Goal: Task Accomplishment & Management: Manage account settings

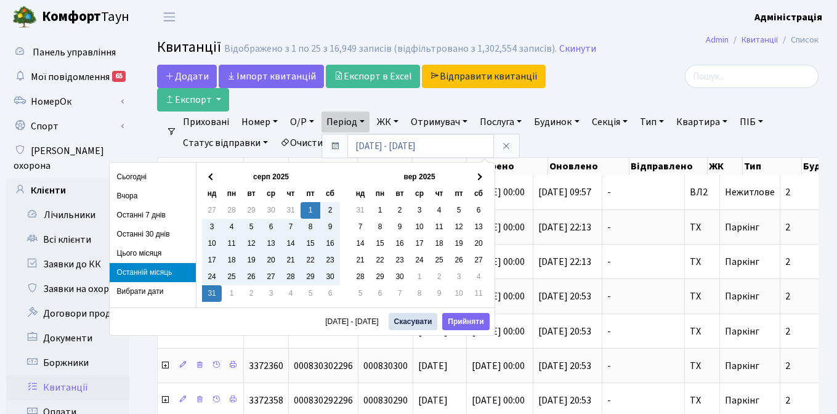
select select "25"
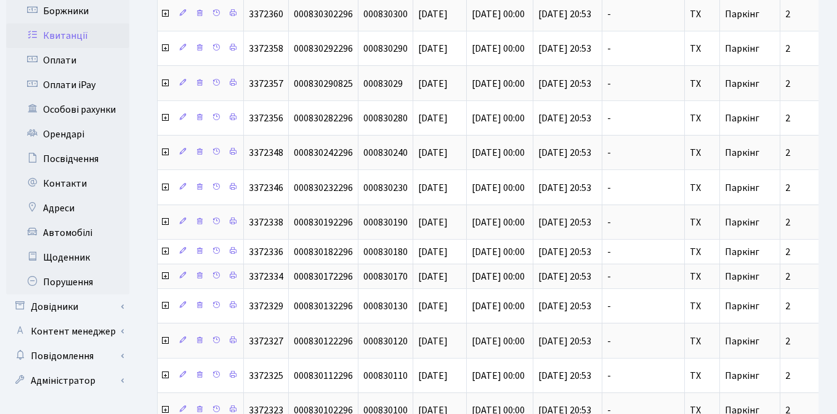
scroll to position [355, 0]
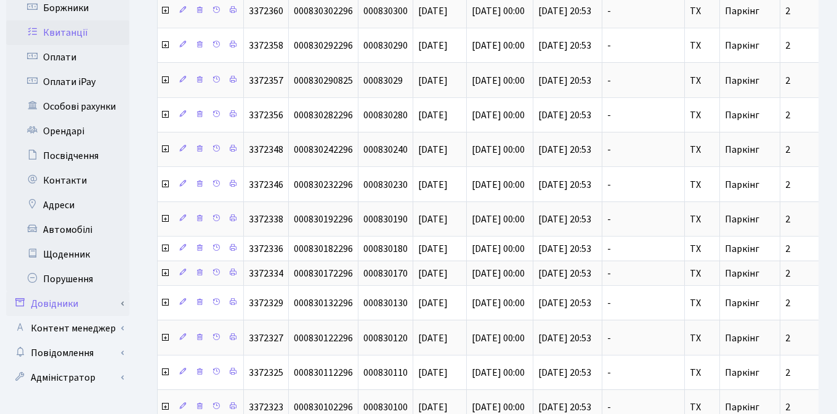
click at [59, 291] on link "Довідники" at bounding box center [67, 303] width 123 height 25
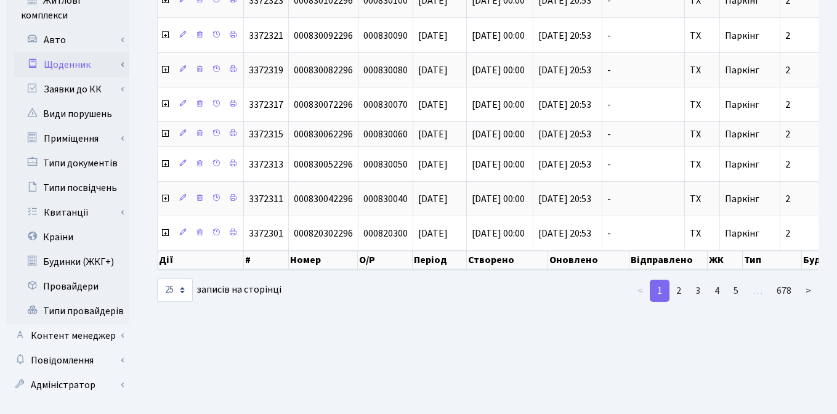
scroll to position [767, 0]
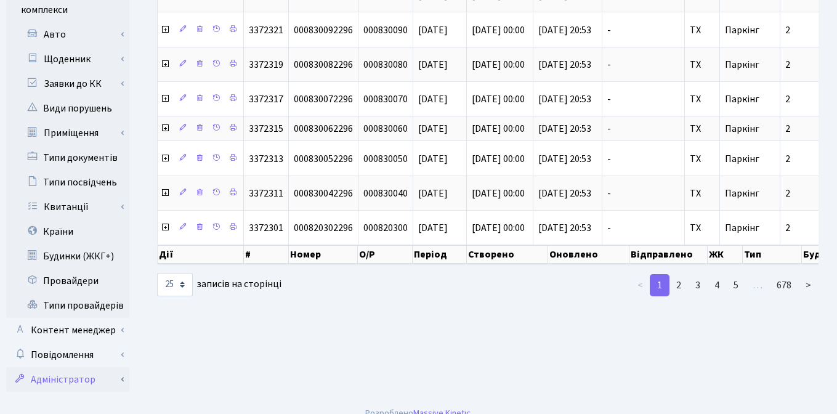
click at [67, 367] on link "Адміністратор" at bounding box center [67, 379] width 123 height 25
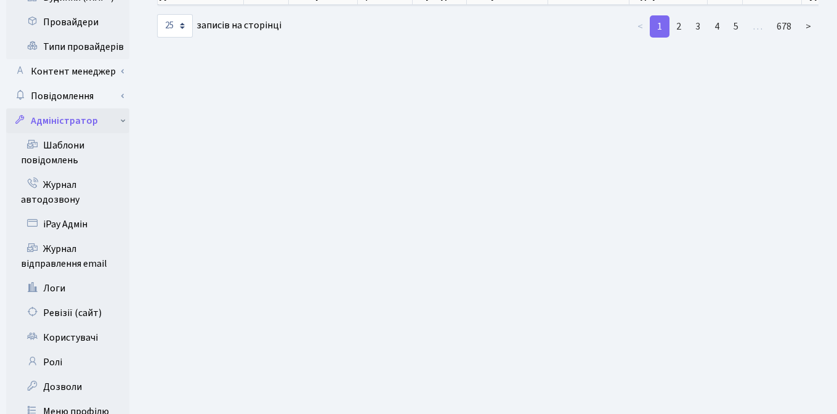
scroll to position [1058, 0]
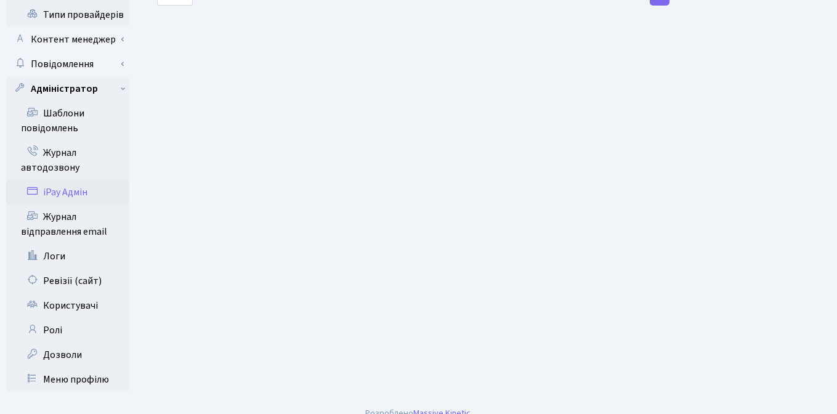
click at [57, 180] on link "iPay Адмін" at bounding box center [67, 192] width 123 height 25
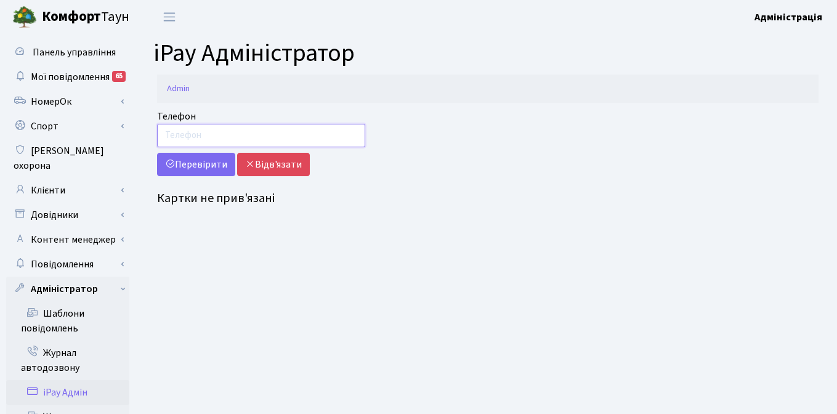
click at [341, 134] on input "Телефон" at bounding box center [261, 135] width 208 height 23
paste input "097 818 99 88"
type input "097 818 99 88"
click at [198, 163] on button "Перевірити" at bounding box center [196, 164] width 78 height 23
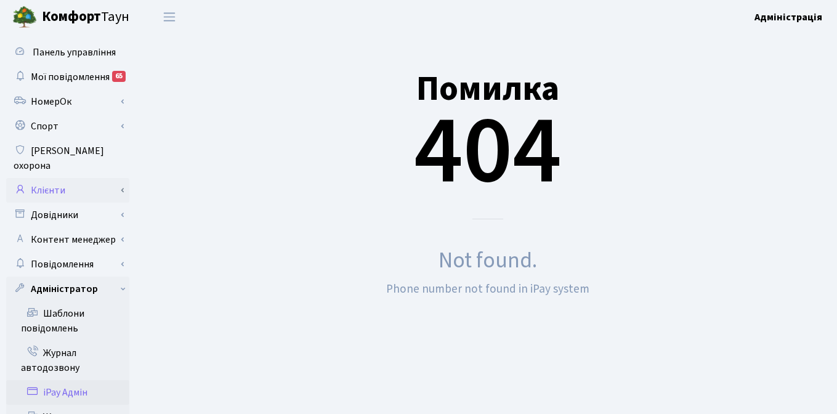
click at [56, 178] on link "Клієнти" at bounding box center [67, 190] width 123 height 25
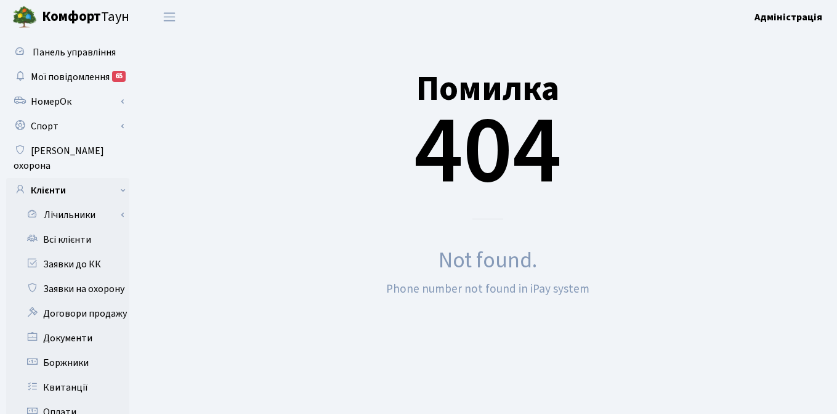
click at [270, 192] on div "Помилка 404" at bounding box center [488, 129] width 662 height 181
click at [120, 178] on link "Клієнти" at bounding box center [67, 190] width 123 height 25
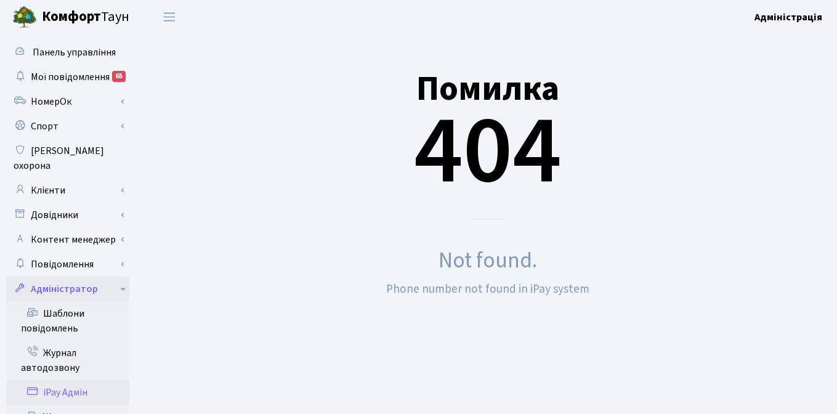
click at [122, 277] on link "Адміністратор" at bounding box center [67, 289] width 123 height 25
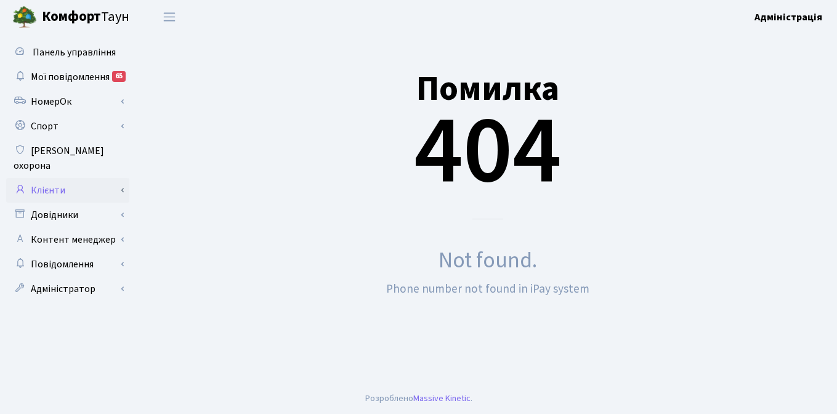
click at [51, 178] on link "Клієнти" at bounding box center [67, 190] width 123 height 25
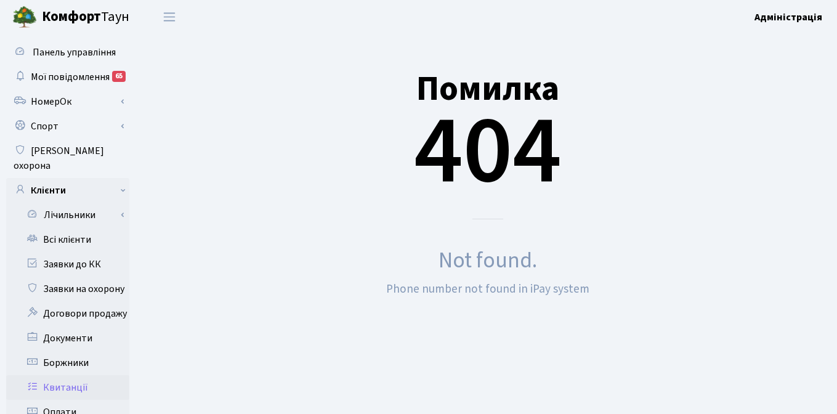
click at [70, 375] on link "Квитанції" at bounding box center [67, 387] width 123 height 25
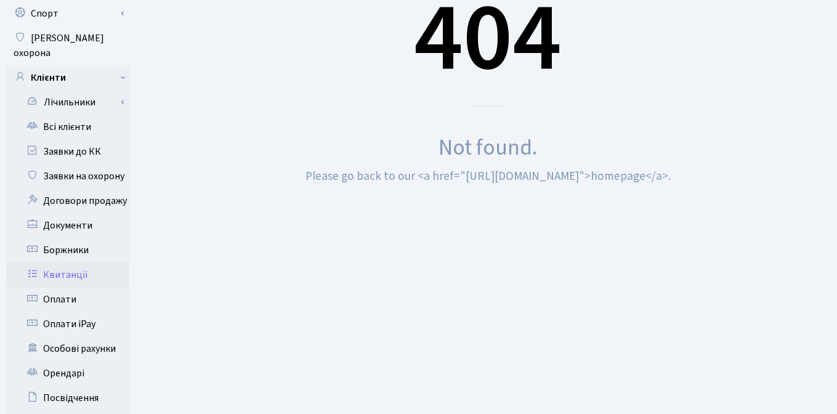
scroll to position [116, 0]
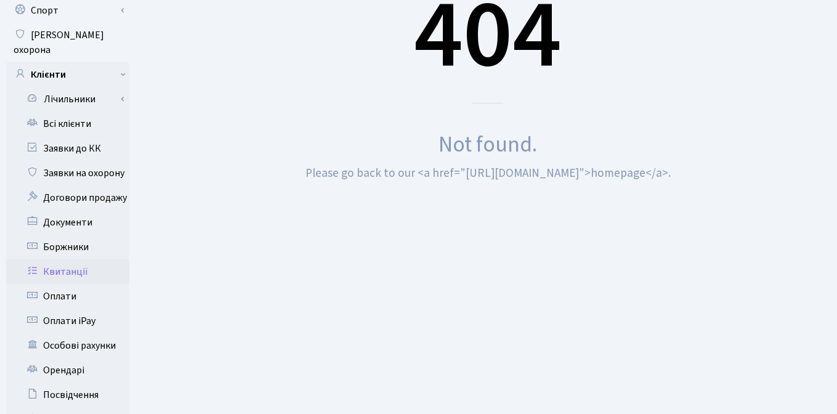
click at [72, 259] on link "Квитанції" at bounding box center [67, 271] width 123 height 25
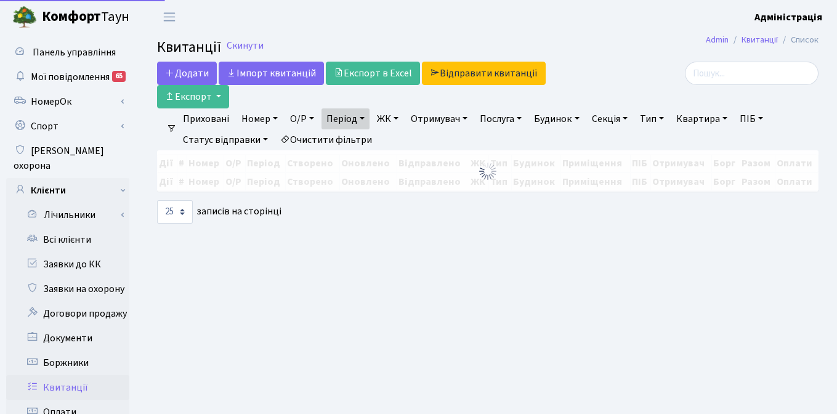
select select "25"
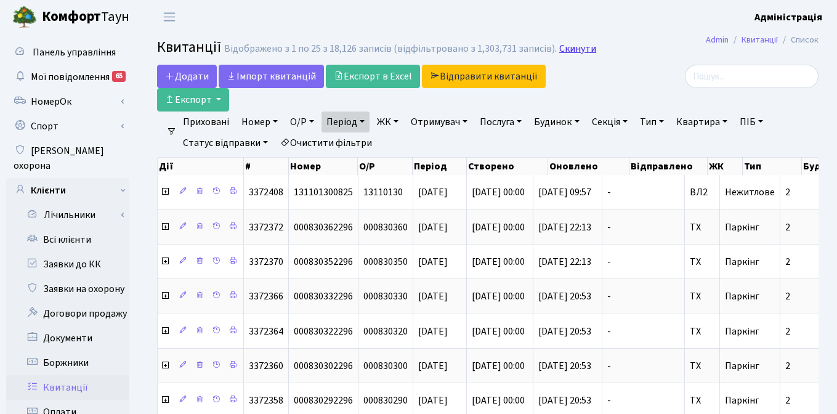
click at [574, 47] on link "Скинути" at bounding box center [577, 49] width 37 height 12
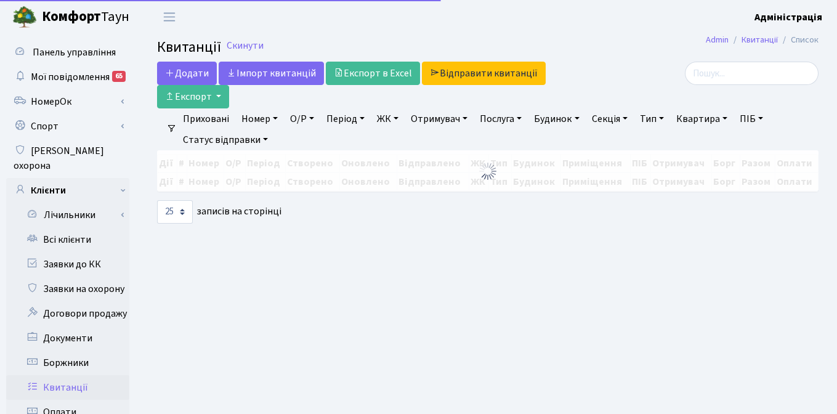
select select "25"
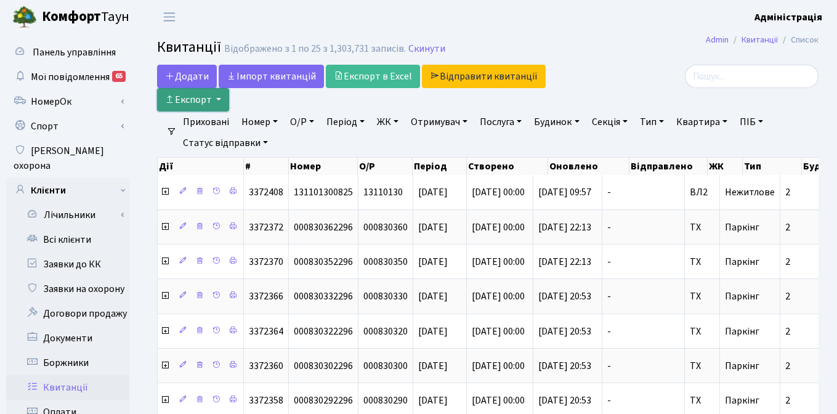
click at [217, 101] on button "Експорт" at bounding box center [193, 99] width 72 height 23
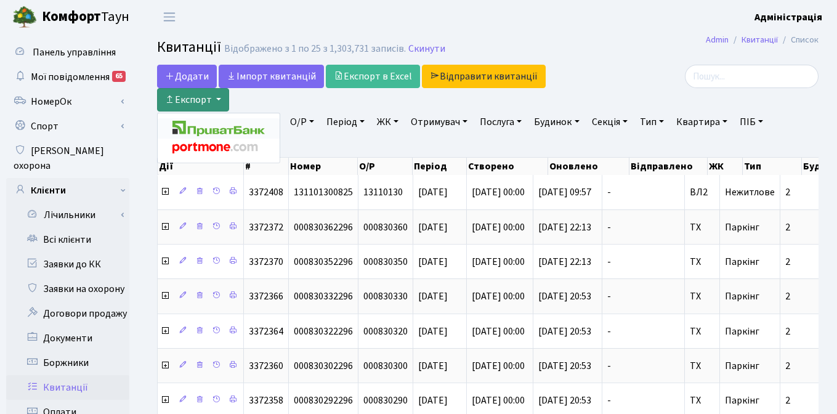
click at [224, 129] on img at bounding box center [219, 128] width 92 height 15
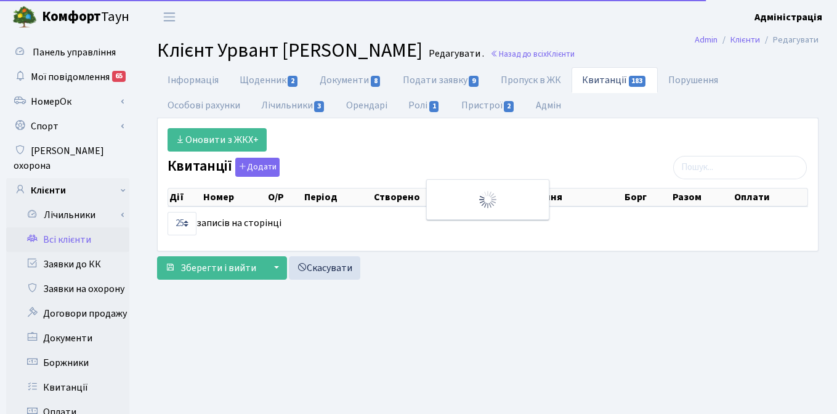
select select "25"
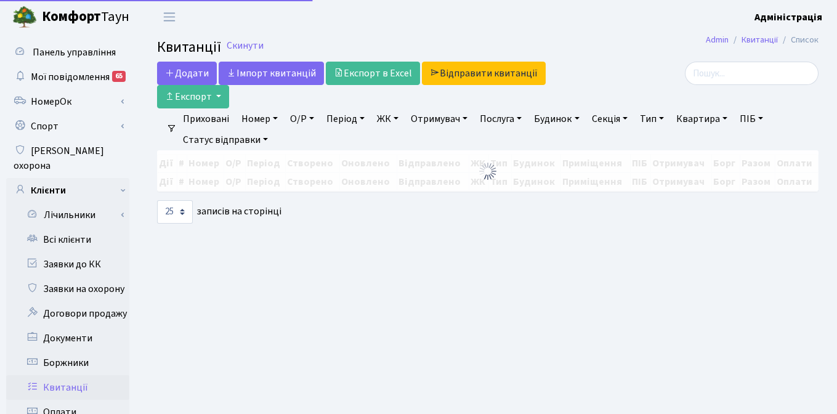
select select "25"
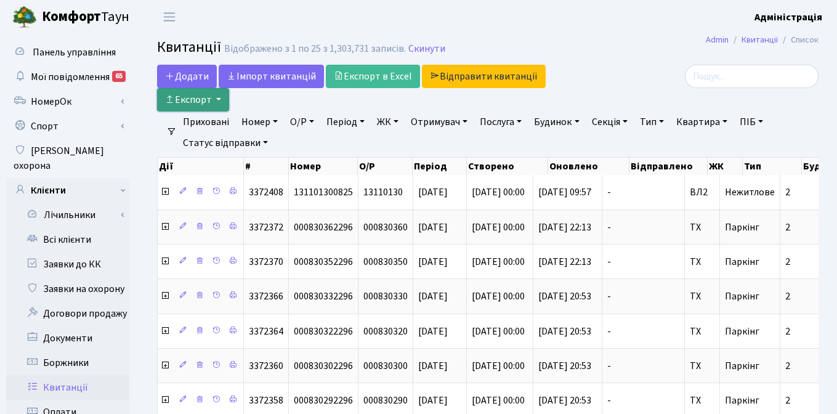
click at [208, 99] on button "Експорт" at bounding box center [193, 99] width 72 height 23
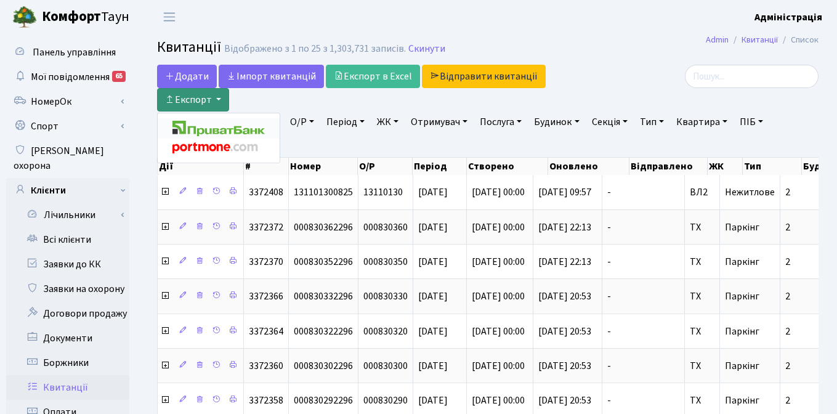
click at [228, 132] on img at bounding box center [219, 128] width 92 height 15
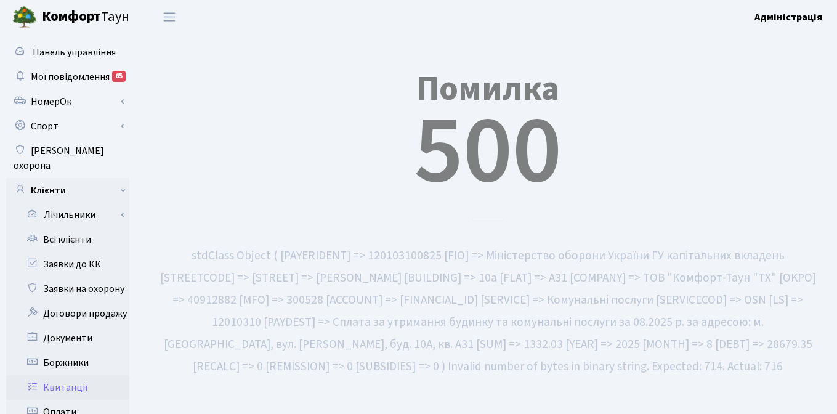
drag, startPoint x: 527, startPoint y: 346, endPoint x: 553, endPoint y: 341, distance: 26.3
click at [553, 341] on small "stdClass Object ( [PAYERIDENT] => 120103100825 [FIO] => Міністерство оборони Ук…" at bounding box center [488, 311] width 656 height 128
drag, startPoint x: 525, startPoint y: 346, endPoint x: 566, endPoint y: 348, distance: 41.3
click at [566, 348] on small "stdClass Object ( [PAYERIDENT] => 120103100825 [FIO] => Міністерство оборони Ук…" at bounding box center [488, 311] width 656 height 128
copy small "28679.35"
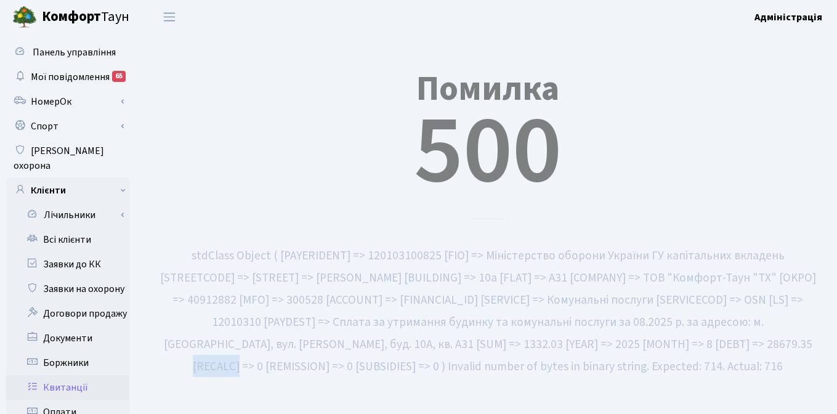
click at [62, 375] on link "Квитанції" at bounding box center [67, 387] width 123 height 25
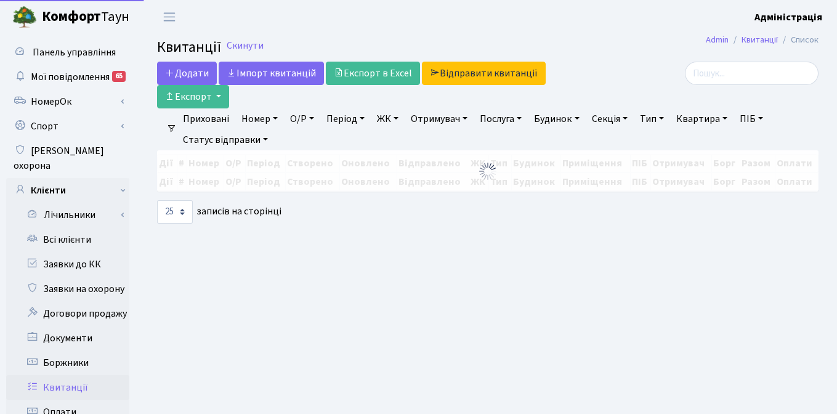
select select "25"
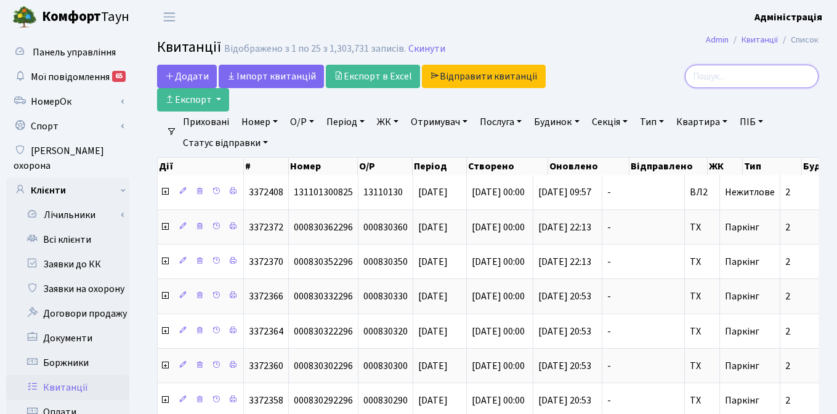
click at [760, 80] on input "search" at bounding box center [752, 76] width 134 height 23
paste input "28679.35"
type input "28679.35"
click at [383, 121] on link "ЖК" at bounding box center [387, 122] width 31 height 21
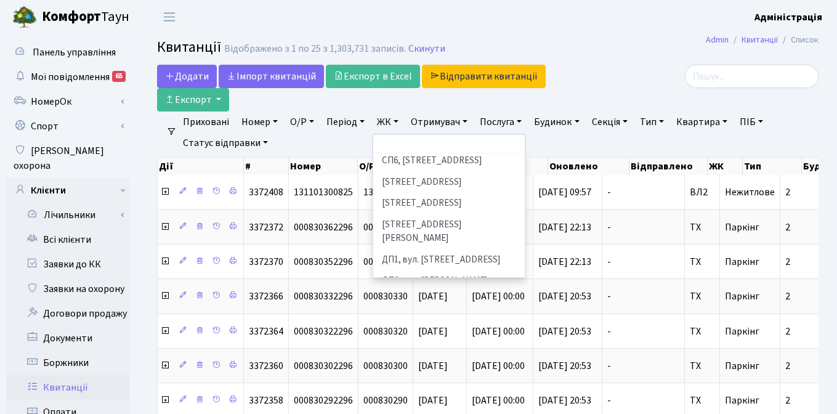
scroll to position [356, 0]
click at [453, 250] on li "ДП1, вул. [PERSON_NAME][STREET_ADDRESS]" at bounding box center [449, 261] width 149 height 22
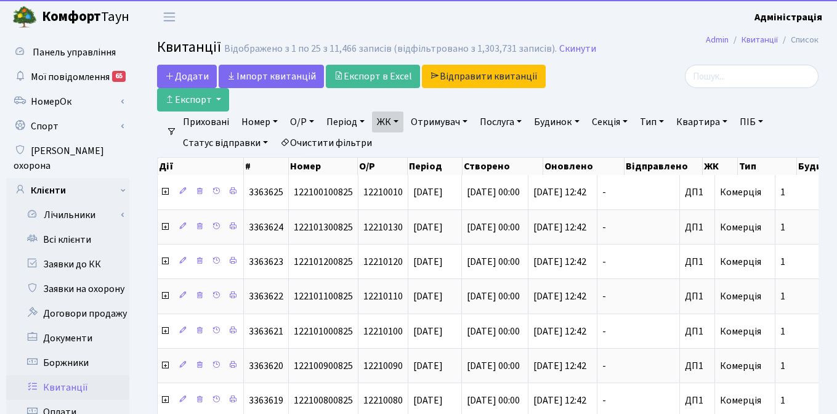
click at [706, 123] on link "Квартира" at bounding box center [702, 122] width 61 height 21
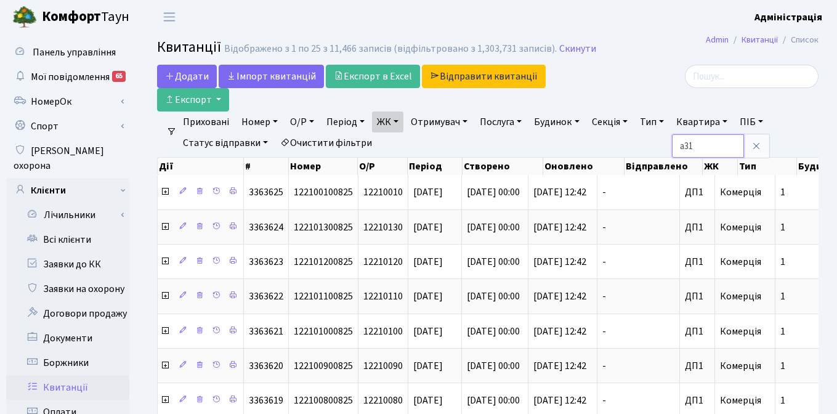
type input "а31"
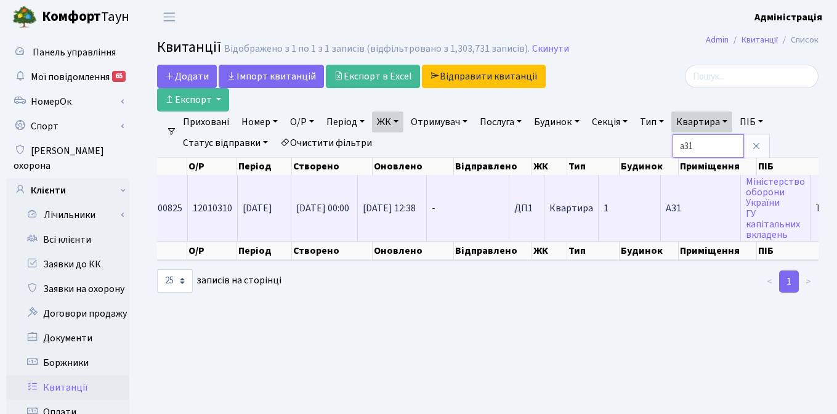
scroll to position [0, 441]
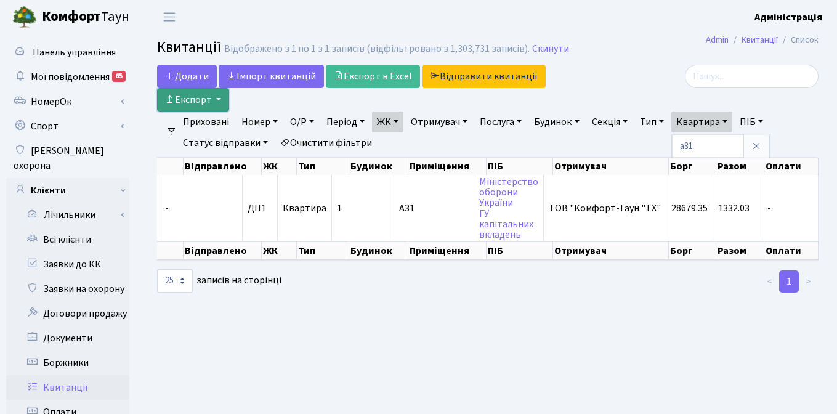
click at [218, 97] on button "Експорт" at bounding box center [193, 99] width 72 height 23
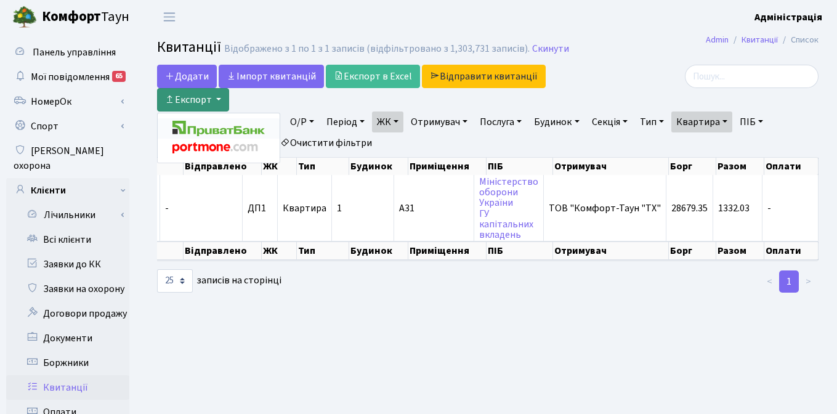
click at [211, 130] on img at bounding box center [219, 128] width 92 height 15
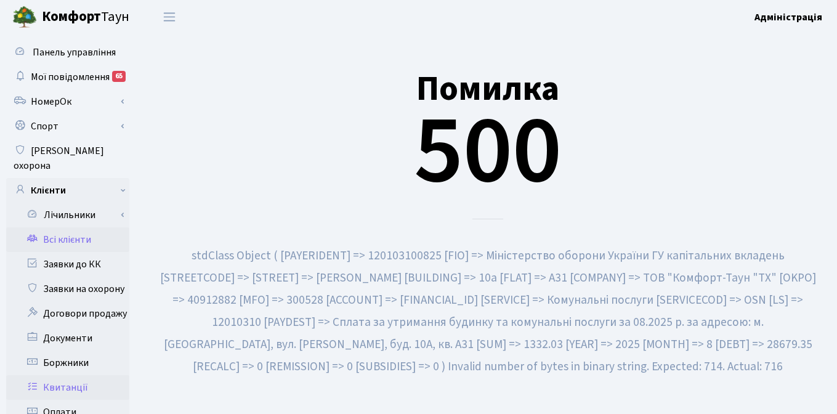
click at [70, 231] on link "Всі клієнти" at bounding box center [67, 239] width 123 height 25
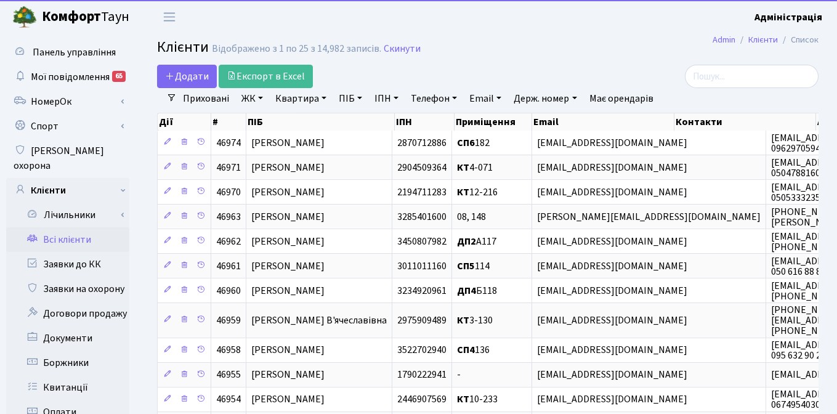
select select "25"
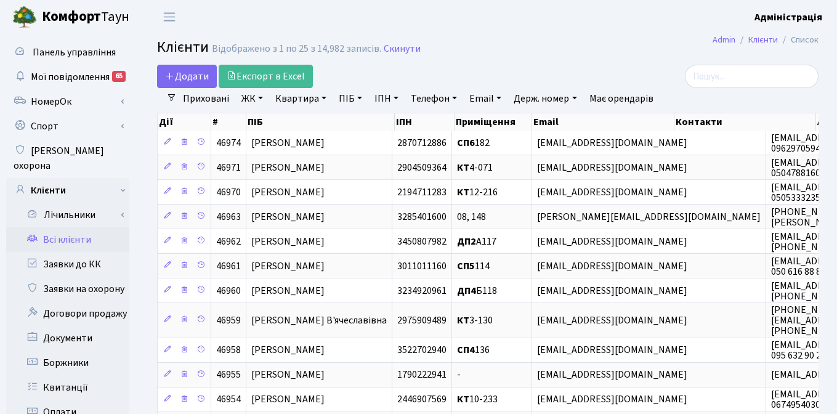
click at [542, 99] on link "Держ. номер" at bounding box center [545, 98] width 73 height 21
type input "8000"
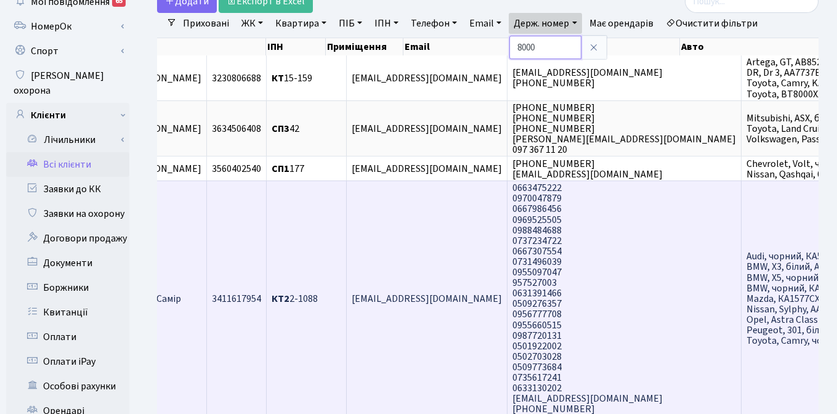
scroll to position [0, 184]
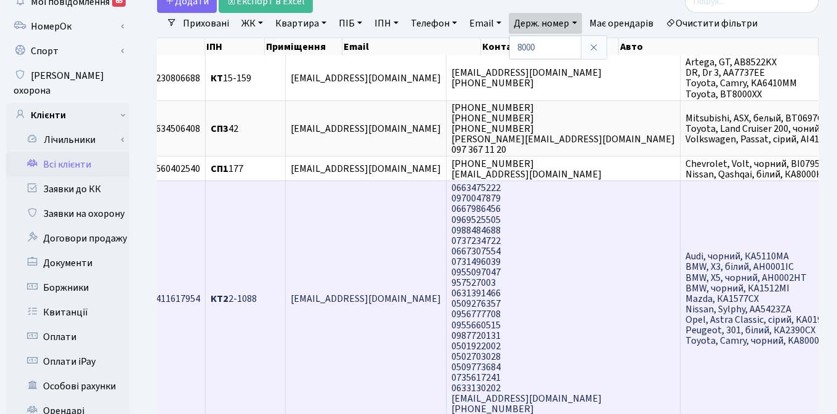
click at [686, 326] on span "Audi, чорний, КА5110МА BMW, X3, білий, AH0001IC BMW, X5, чорний, AH0002HT BMW, …" at bounding box center [763, 299] width 154 height 98
click at [697, 314] on span "Audi, чорний, КА5110МА BMW, X3, білий, AH0001IC BMW, X5, чорний, AH0002HT BMW, …" at bounding box center [763, 299] width 154 height 98
click at [686, 327] on span "Audi, чорний, КА5110МА BMW, X3, білий, AH0001IC BMW, X5, чорний, AH0002HT BMW, …" at bounding box center [763, 299] width 154 height 98
click at [397, 309] on td "[EMAIL_ADDRESS][DOMAIN_NAME]" at bounding box center [366, 298] width 161 height 235
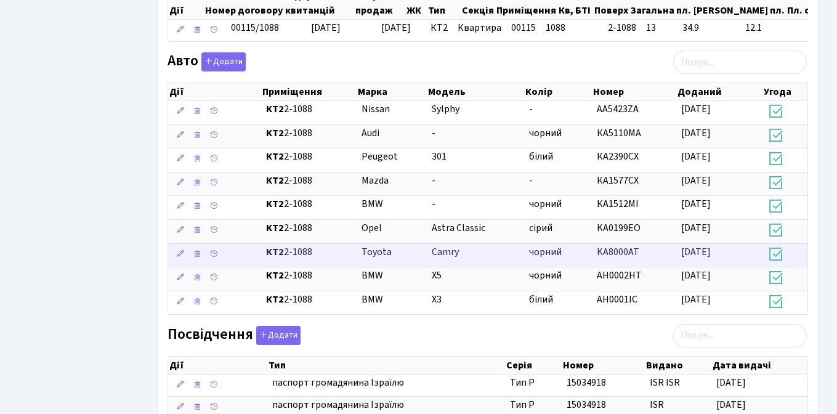
scroll to position [855, 0]
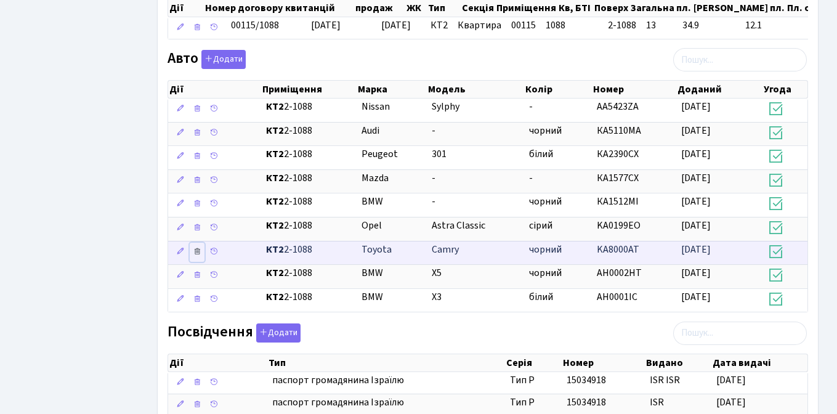
click at [193, 250] on icon at bounding box center [197, 251] width 9 height 9
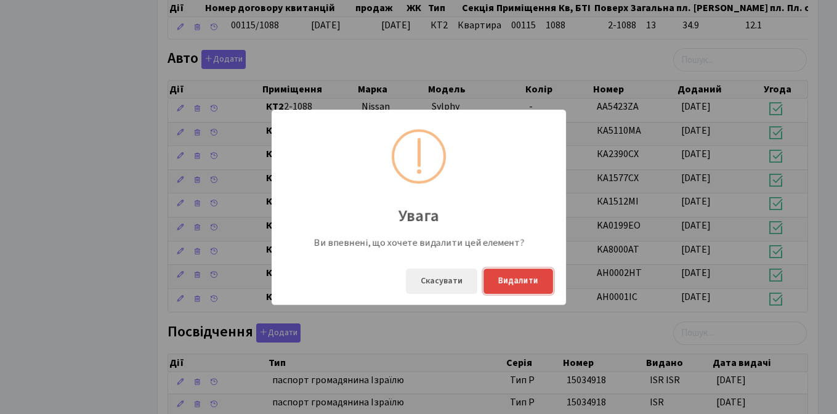
click at [522, 277] on button "Видалити" at bounding box center [519, 281] width 70 height 25
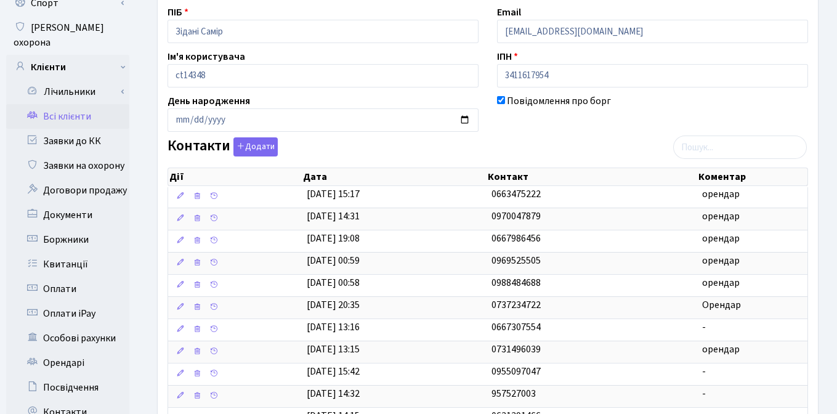
scroll to position [0, 0]
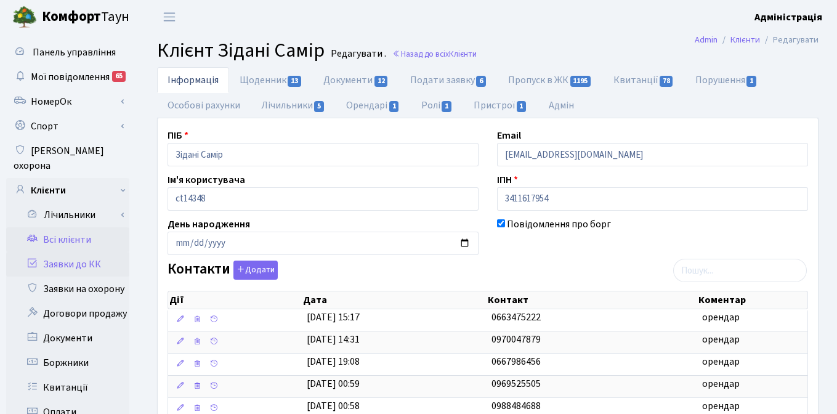
click at [79, 252] on link "Заявки до КК" at bounding box center [67, 264] width 123 height 25
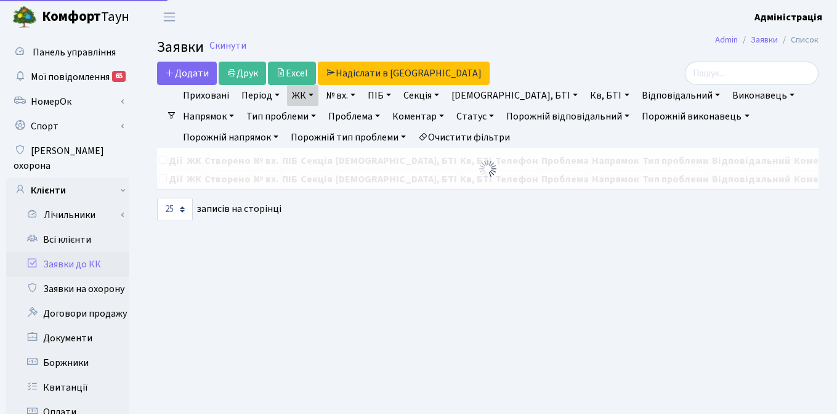
select select "25"
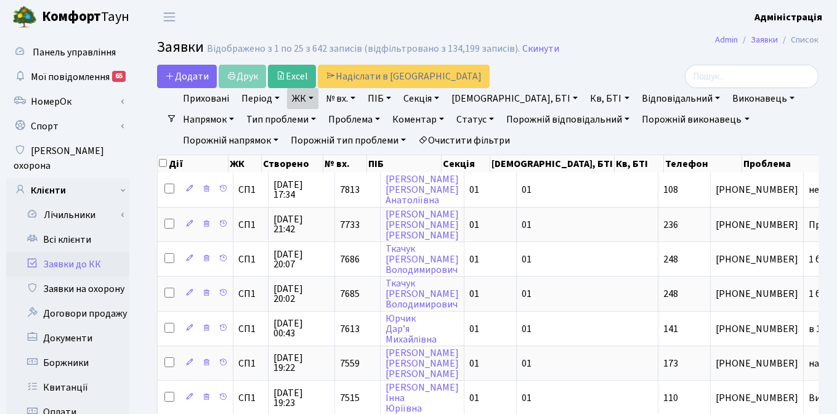
click at [413, 137] on link "Очистити фільтри" at bounding box center [464, 140] width 102 height 21
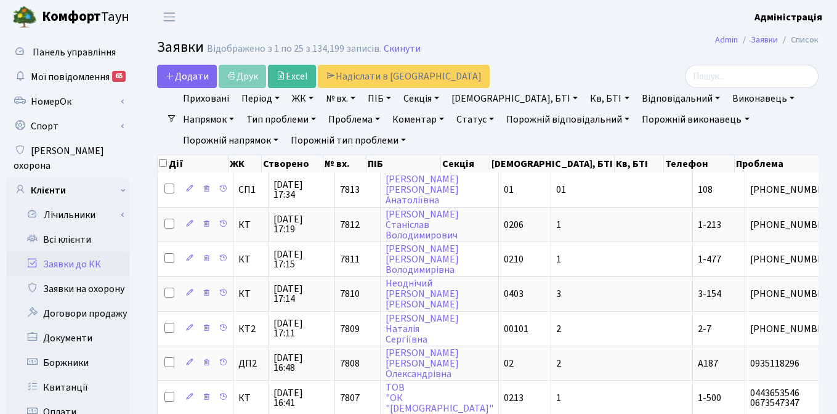
click at [585, 98] on link "Кв, БТІ" at bounding box center [609, 98] width 49 height 21
type input "12-58"
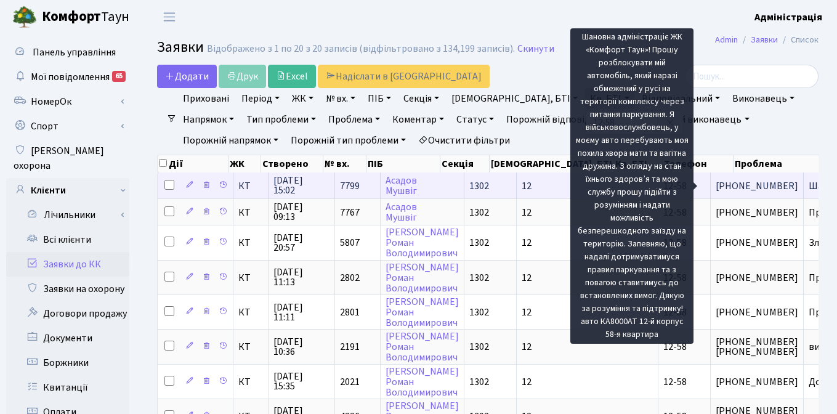
click at [809, 188] on span "Шановна адмініс[...]" at bounding box center [852, 186] width 87 height 14
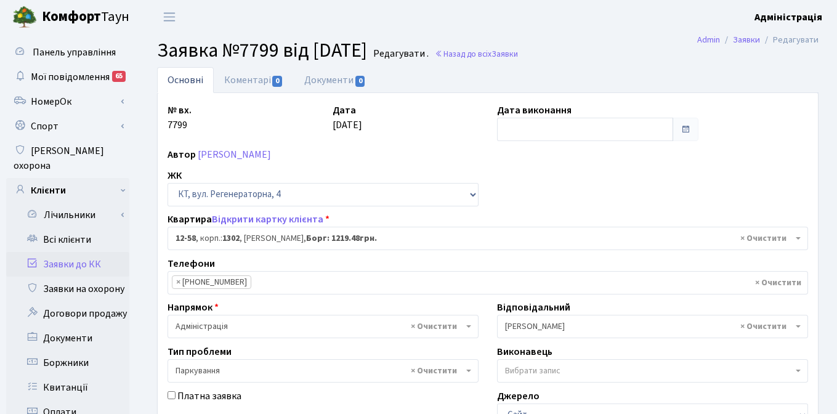
select select "7165"
select select "66"
click at [216, 152] on link "[PERSON_NAME]" at bounding box center [234, 155] width 73 height 14
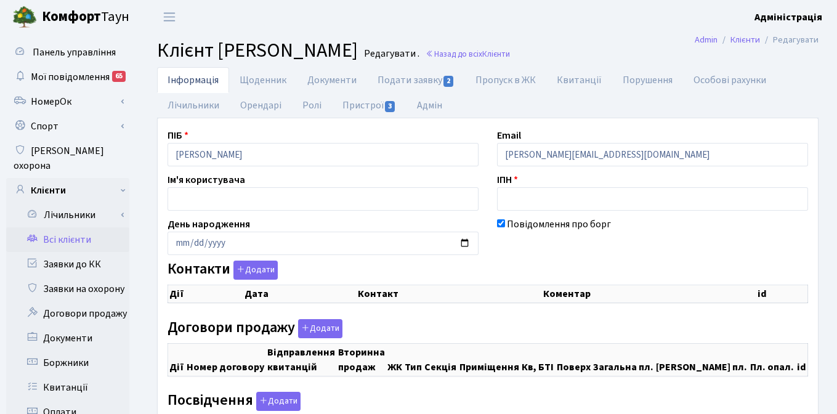
checkbox input "true"
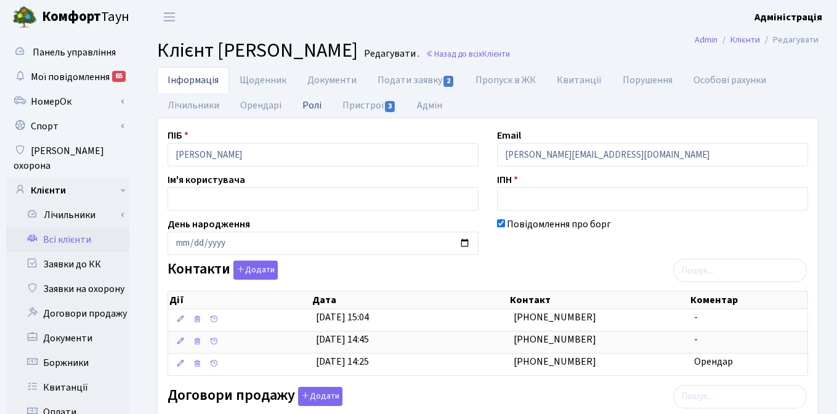
click at [308, 107] on link "Ролі" at bounding box center [312, 104] width 40 height 25
select select "25"
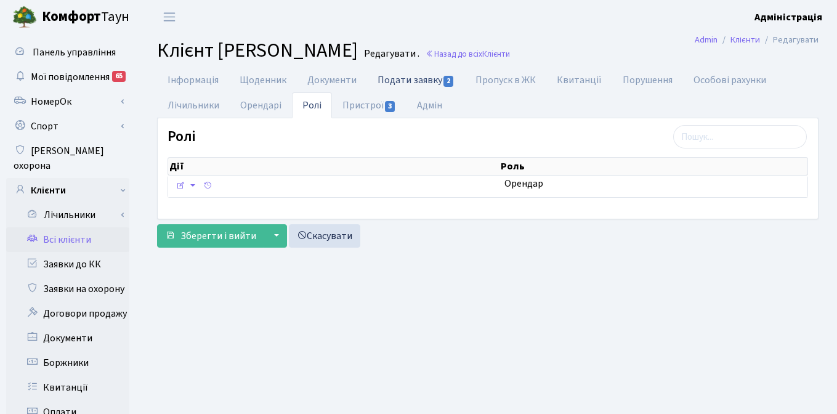
click at [400, 76] on link "Подати заявку 2" at bounding box center [416, 79] width 98 height 25
select select "25"
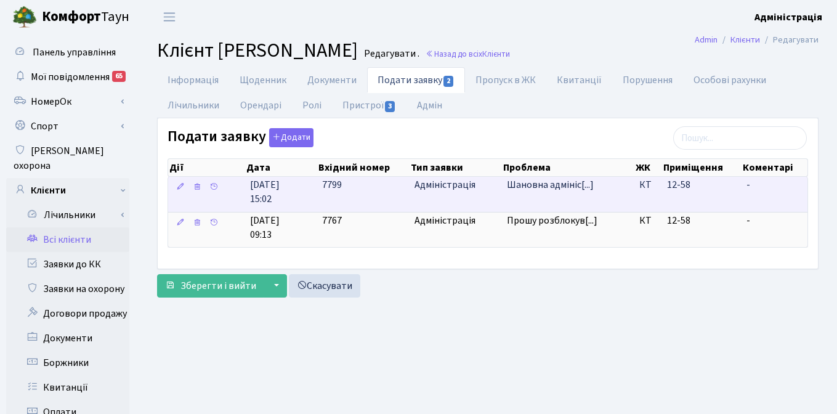
click at [454, 183] on span "Адміністрація" at bounding box center [456, 185] width 83 height 14
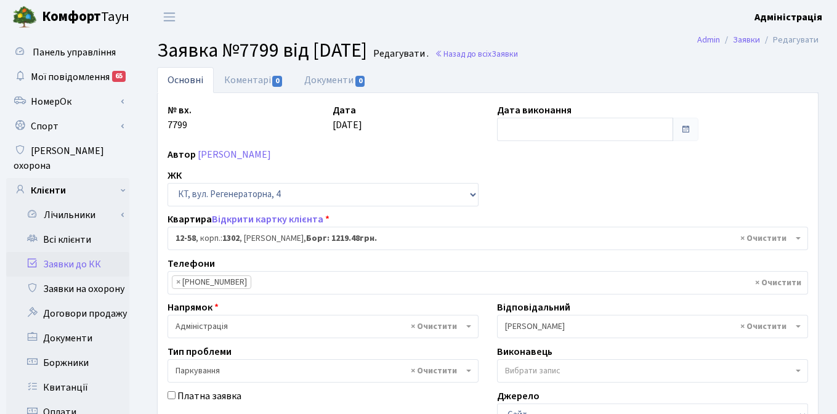
select select "7165"
select select "66"
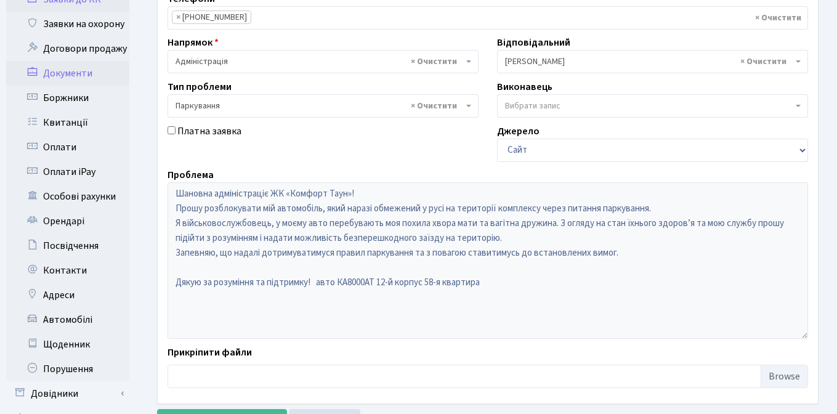
scroll to position [266, 0]
click at [73, 307] on link "Автомобілі" at bounding box center [67, 319] width 123 height 25
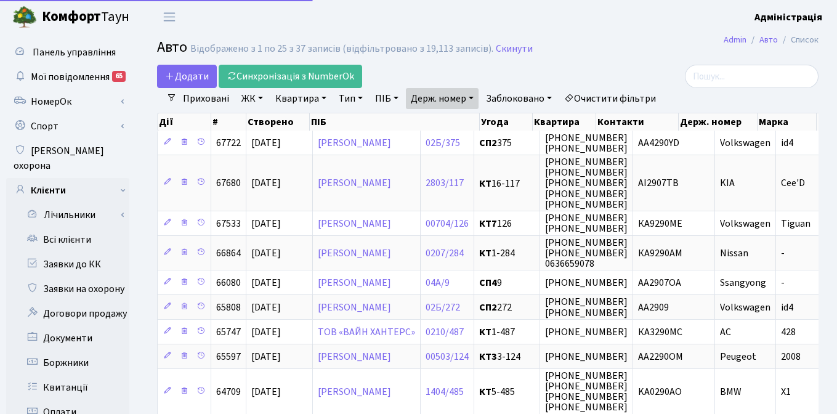
select select "25"
click at [454, 96] on link "Держ. номер" at bounding box center [442, 98] width 73 height 21
click at [439, 124] on input "290" at bounding box center [443, 122] width 72 height 23
type input "2"
type input "[PERSON_NAME]"
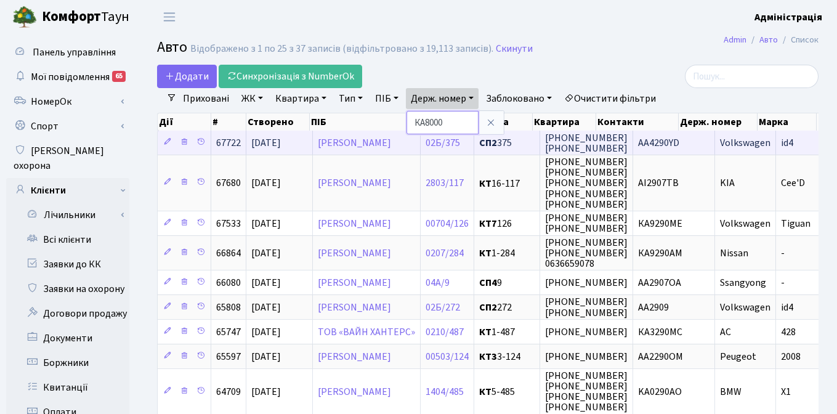
type input "КА8000АТ"
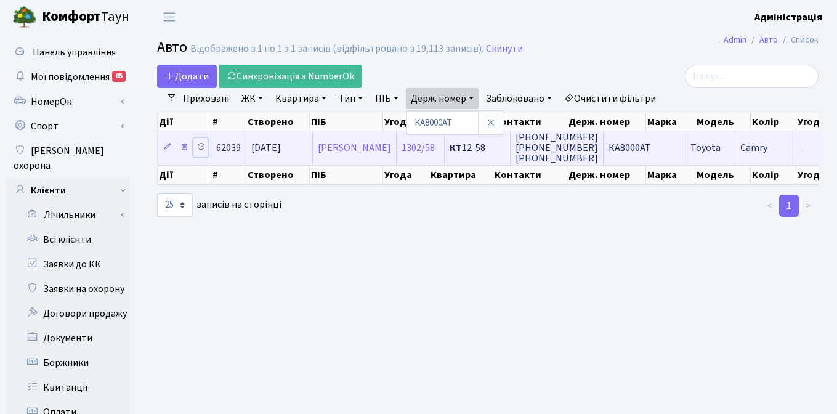
click at [201, 145] on icon at bounding box center [201, 146] width 9 height 9
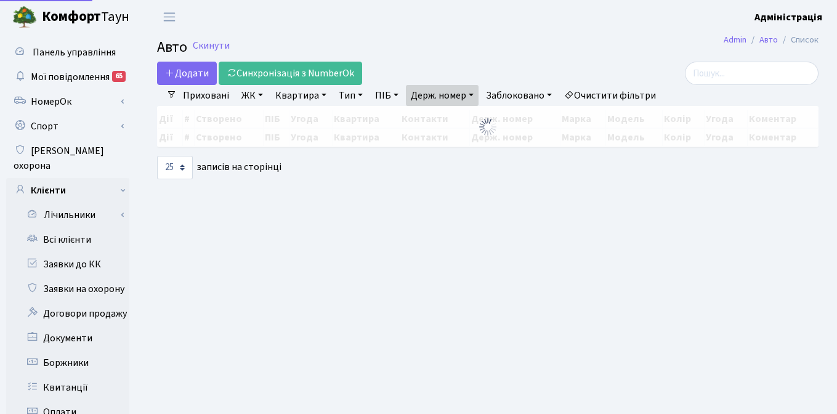
select select "25"
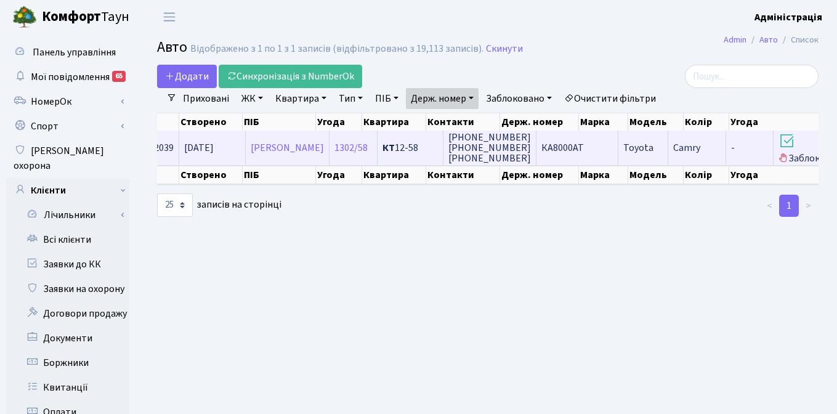
scroll to position [0, 184]
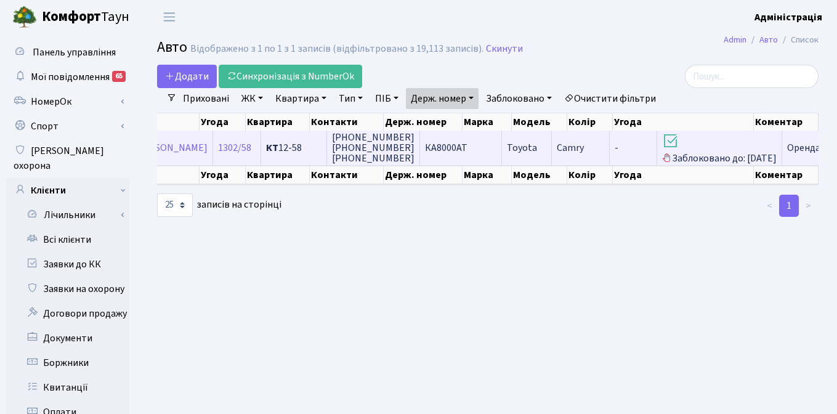
click at [678, 154] on span "Заблоковано до: 17.09.2025" at bounding box center [719, 148] width 115 height 33
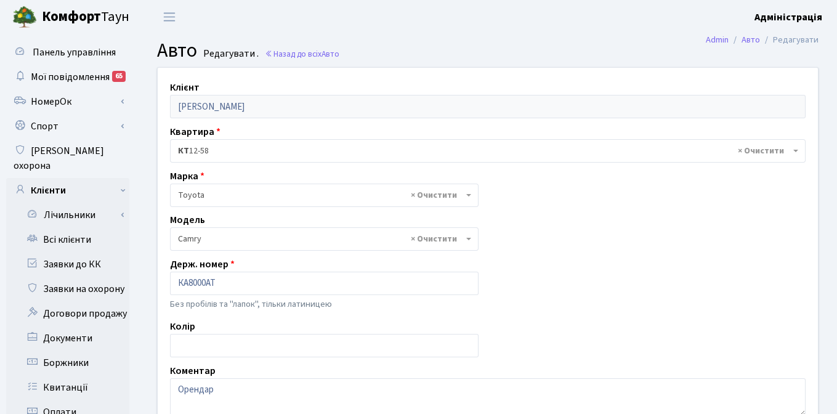
select select "2305"
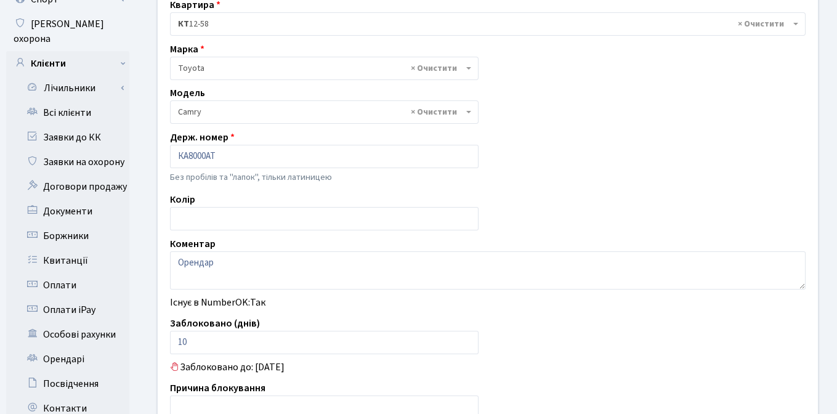
scroll to position [131, 0]
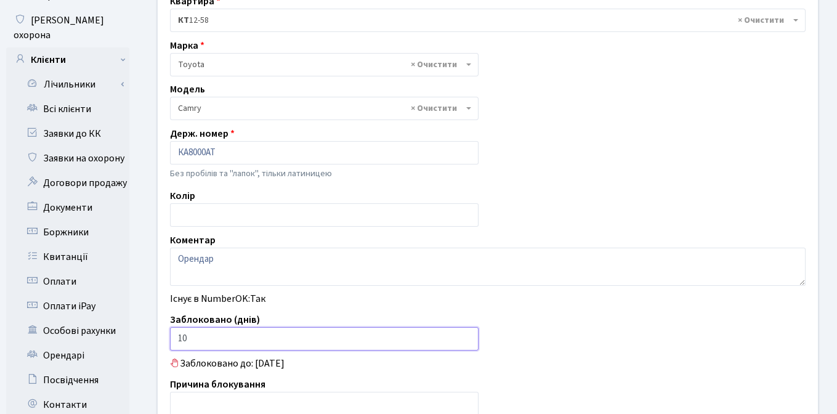
click at [182, 340] on input "10" at bounding box center [324, 338] width 309 height 23
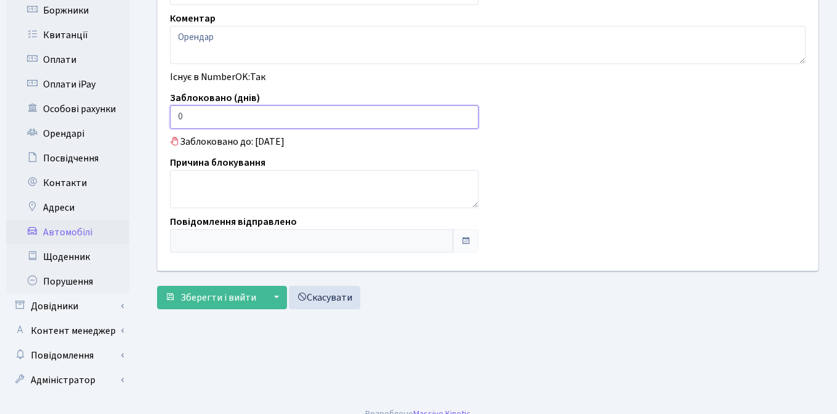
scroll to position [353, 0]
type input "0"
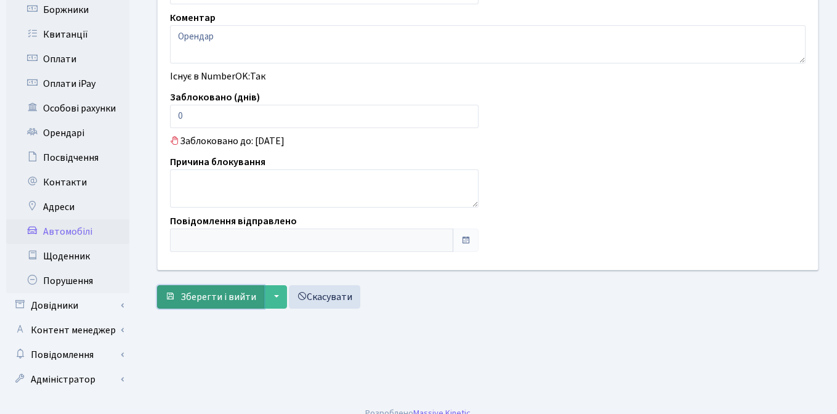
click at [207, 299] on span "Зберегти і вийти" at bounding box center [219, 297] width 76 height 14
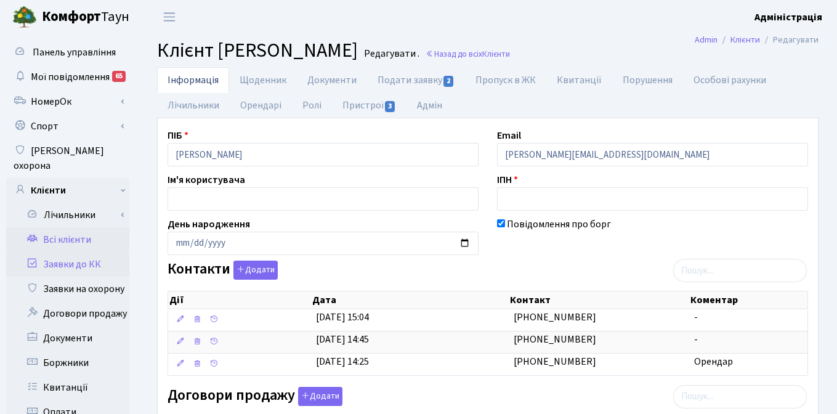
click at [78, 252] on link "Заявки до КК" at bounding box center [67, 264] width 123 height 25
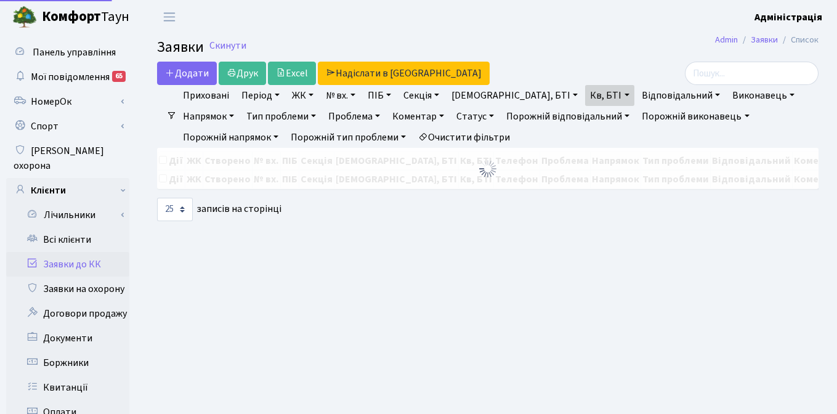
select select "25"
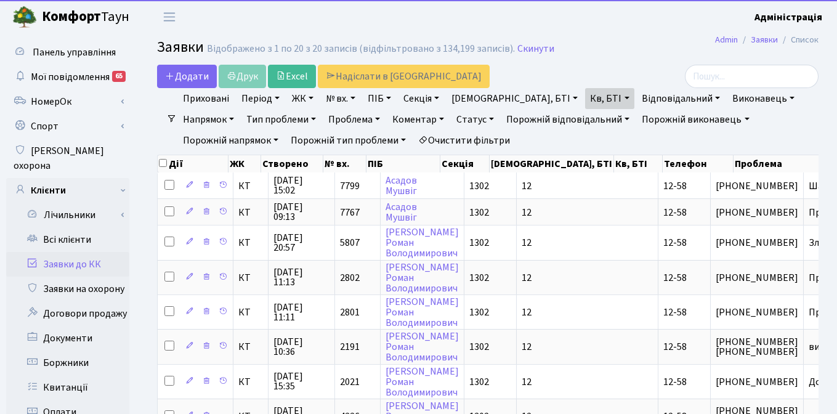
click at [413, 136] on link "Очистити фільтри" at bounding box center [464, 140] width 102 height 21
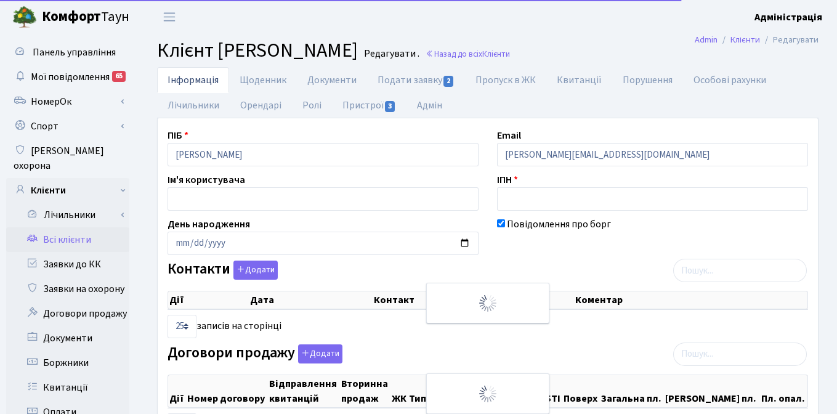
select select "25"
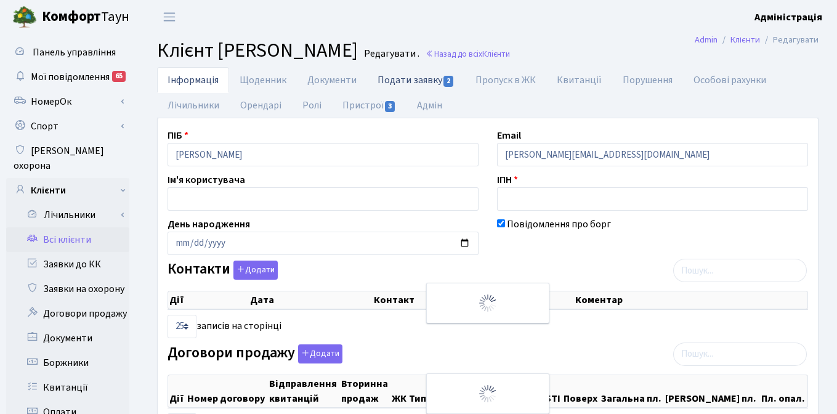
click at [394, 81] on link "Подати заявку 2" at bounding box center [416, 79] width 98 height 25
select select "25"
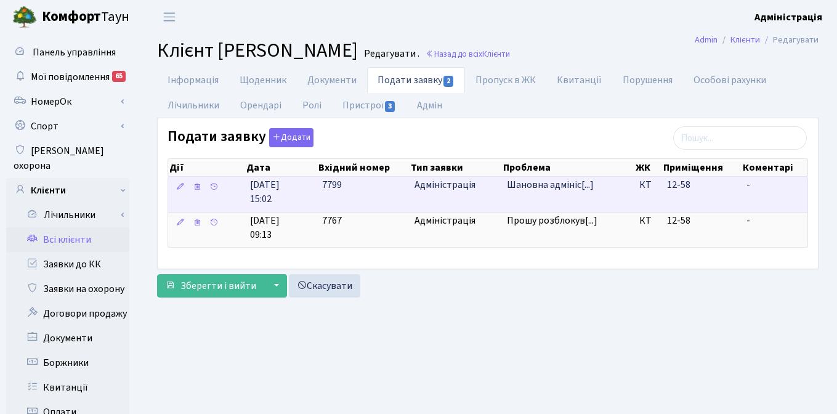
click at [498, 189] on td "Адміністрація" at bounding box center [456, 194] width 92 height 35
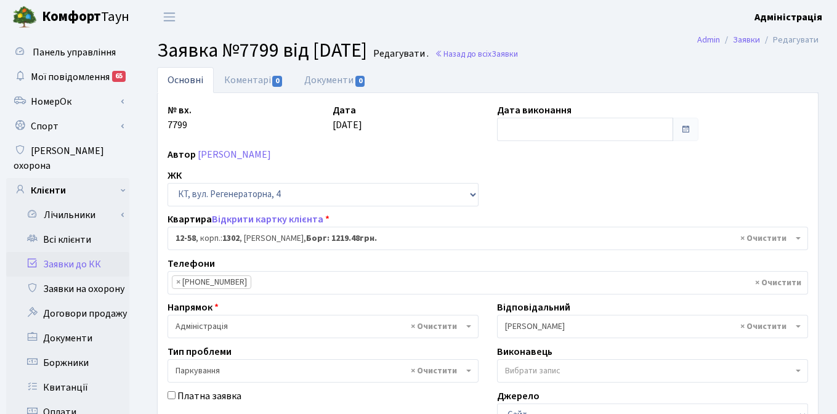
select select "7165"
select select "66"
click at [246, 79] on link "Коментарі 0" at bounding box center [254, 79] width 80 height 25
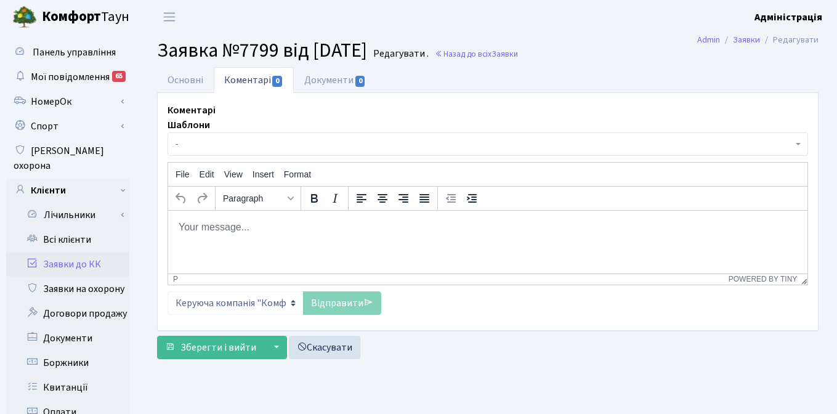
click at [231, 229] on body "Rich Text Area. Press ALT-0 for help." at bounding box center [488, 227] width 620 height 14
click at [266, 229] on p "Добрий день. Ми сняли блокування" at bounding box center [488, 227] width 620 height 14
click at [244, 228] on p "Добрий день. Ми сняли блокування" at bounding box center [488, 227] width 620 height 14
click at [297, 227] on p "Добрий день. Ми сняли блокування" at bounding box center [488, 227] width 620 height 14
click at [325, 225] on p "Добрий день. Блокування" at bounding box center [488, 227] width 620 height 14
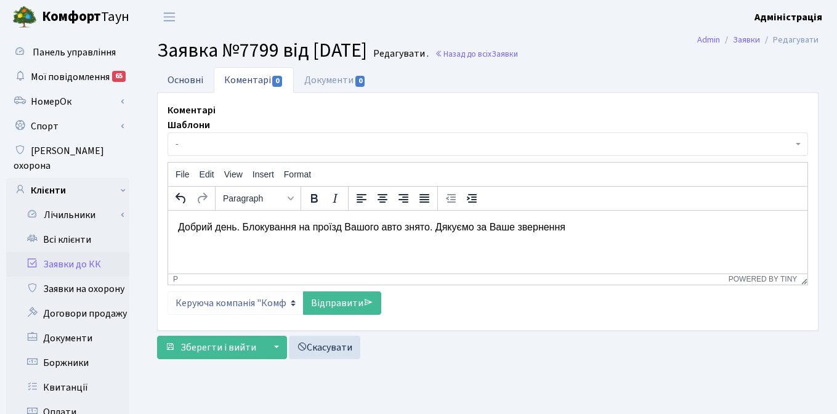
click at [192, 83] on link "Основні" at bounding box center [185, 79] width 57 height 25
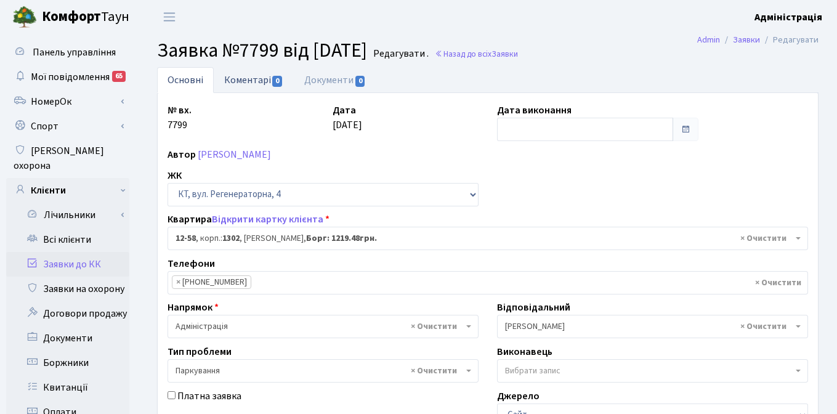
click at [254, 79] on link "Коментарі 0" at bounding box center [254, 79] width 80 height 25
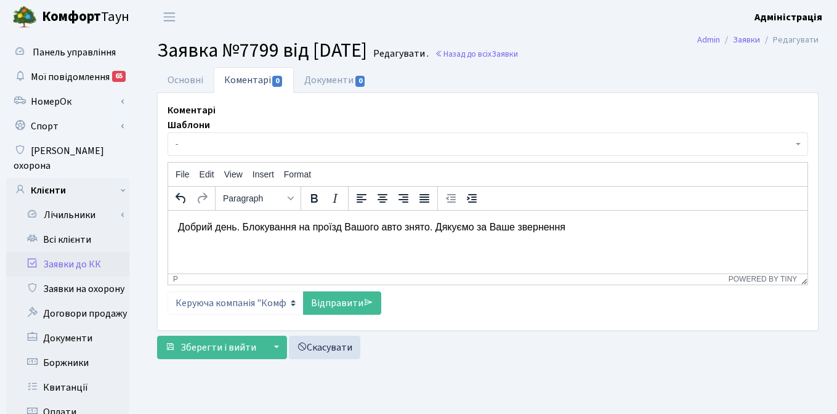
click at [582, 226] on p "Добрий день. Блокування на проїзд Вашого авто знято. Дякуємо за Ваше звернення" at bounding box center [488, 227] width 620 height 14
click at [249, 229] on p "Добрий день. Блокування на проїзд Вашого авто знято. Дякуємо за Ваше звернення" at bounding box center [488, 227] width 620 height 14
click at [435, 227] on p "Добрий день. Блокування на проїзд Вашого авто знято. Дякуємо за Ваше звернення" at bounding box center [488, 227] width 620 height 14
click at [583, 226] on p "Добрий день. Блокування на проїзд Вашого авто знято. Дякуємо за Ваше звернення" at bounding box center [488, 227] width 620 height 14
click at [250, 227] on p "Добрий день. Блокування на проїзд Вашого авто знято" at bounding box center [488, 227] width 620 height 14
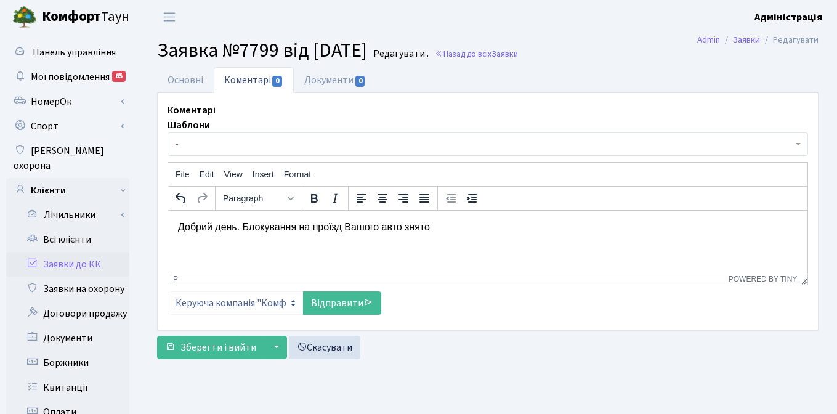
click at [452, 229] on p "Добрий день. Блокування на проїзд Вашого авто знято" at bounding box center [488, 227] width 620 height 14
click at [666, 226] on p "Добрий день. Блокування на проїзд Вашого авто знято. З повагою, команда керуючо…" at bounding box center [488, 227] width 620 height 14
click at [182, 80] on link "Основні" at bounding box center [185, 79] width 57 height 25
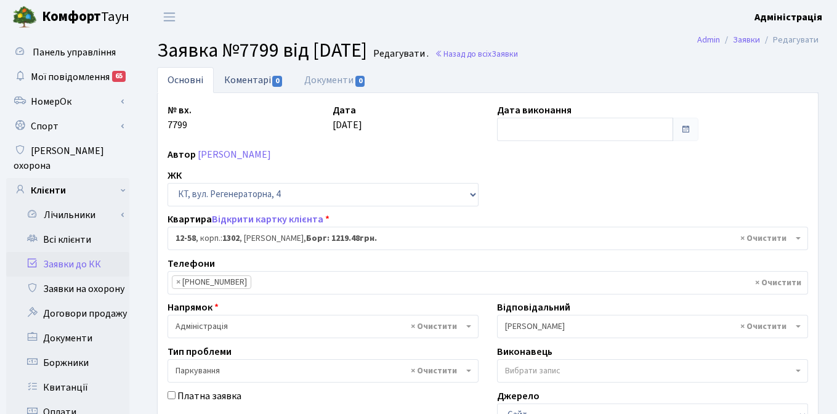
click at [246, 83] on link "Коментарі 0" at bounding box center [254, 79] width 80 height 25
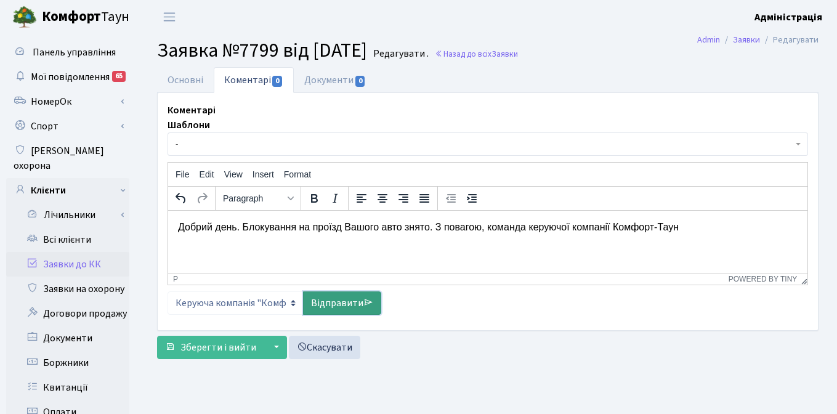
click at [331, 306] on link "Відправити" at bounding box center [342, 302] width 78 height 23
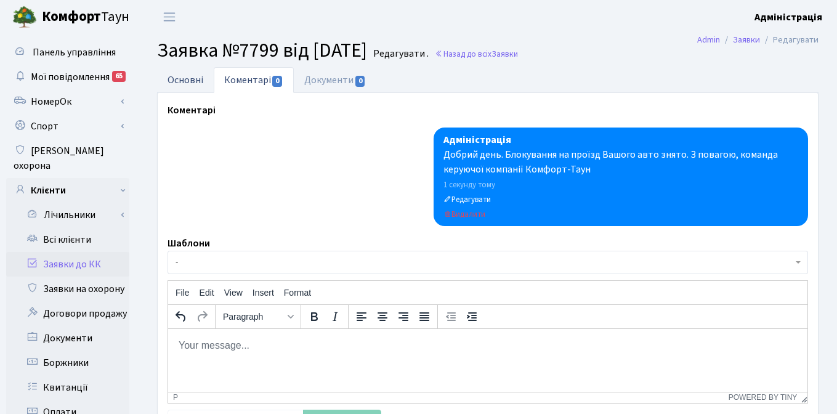
click at [186, 75] on link "Основні" at bounding box center [185, 79] width 57 height 25
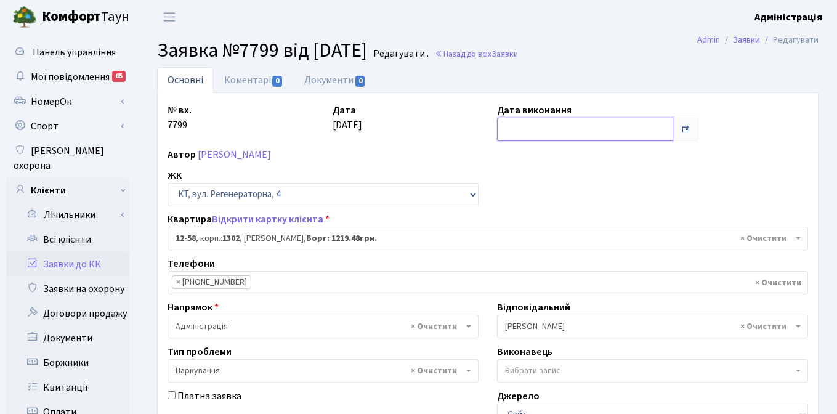
click at [525, 131] on input "text" at bounding box center [585, 129] width 176 height 23
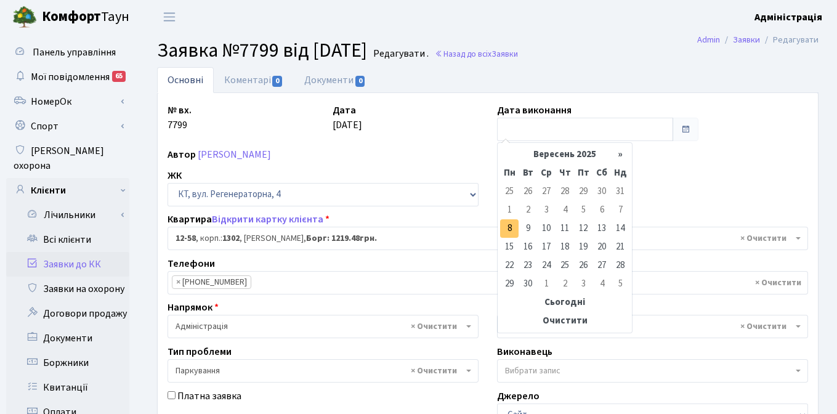
click at [508, 229] on td "8" at bounding box center [509, 228] width 18 height 18
type input "08.09.2025"
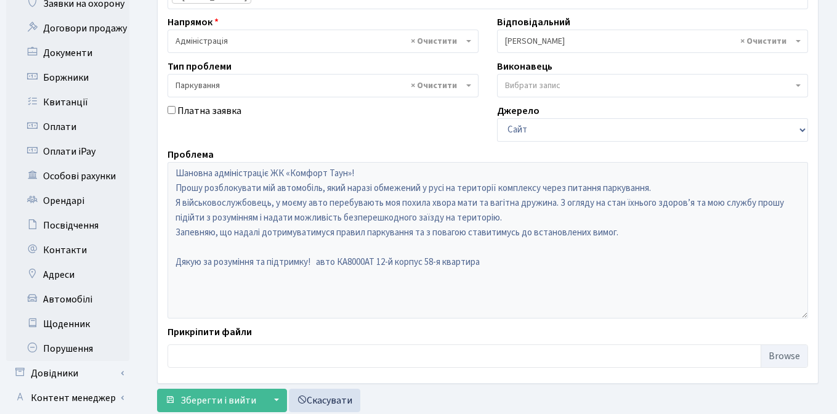
scroll to position [353, 0]
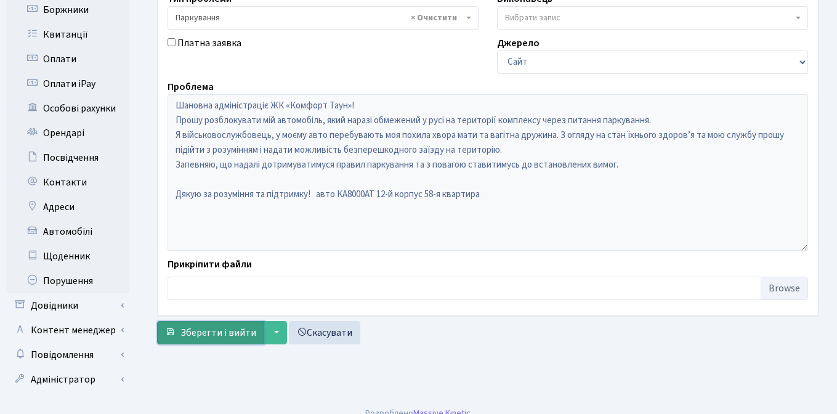
click at [192, 341] on button "Зберегти і вийти" at bounding box center [210, 332] width 107 height 23
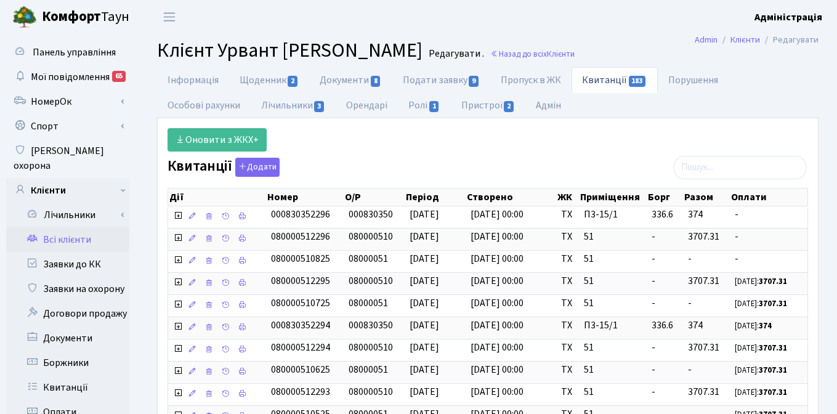
select select "25"
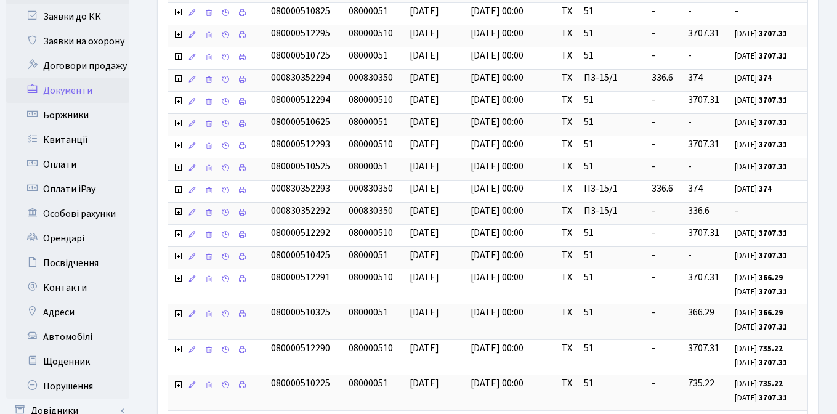
scroll to position [257, 0]
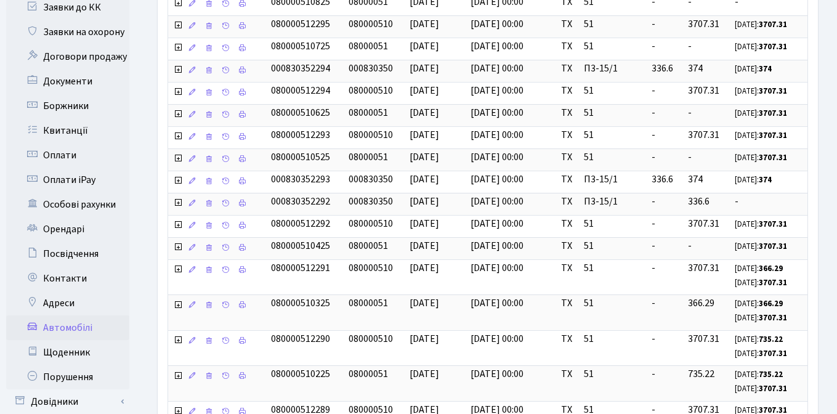
click at [74, 318] on link "Автомобілі" at bounding box center [67, 327] width 123 height 25
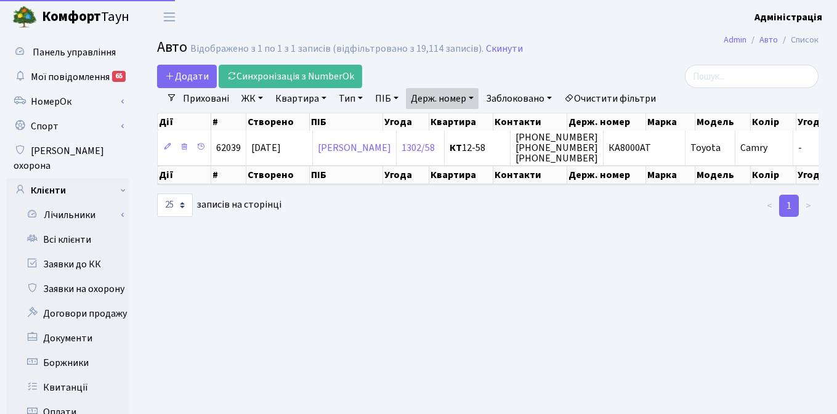
select select "25"
click at [603, 95] on link "Очистити фільтри" at bounding box center [610, 98] width 102 height 21
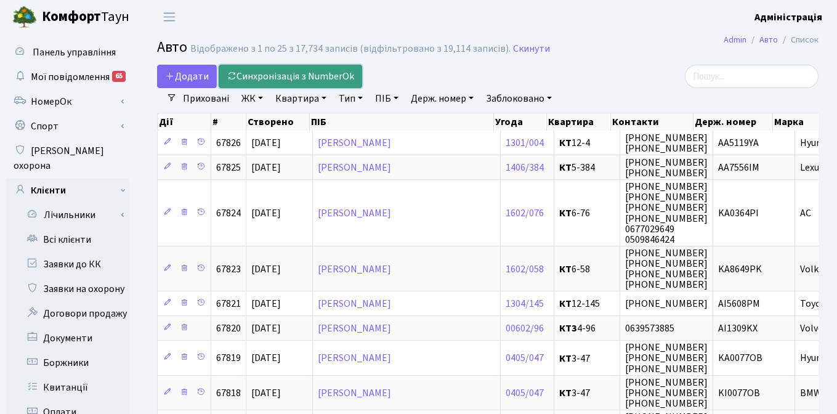
click at [322, 75] on link "Синхронізація з NumberOk" at bounding box center [291, 76] width 144 height 23
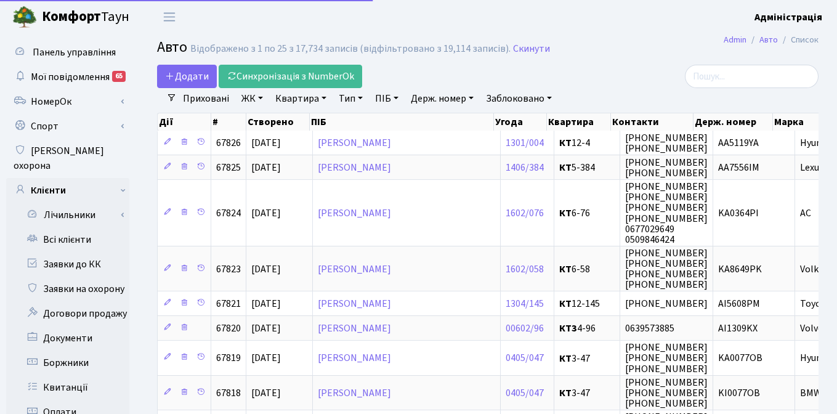
select select "25"
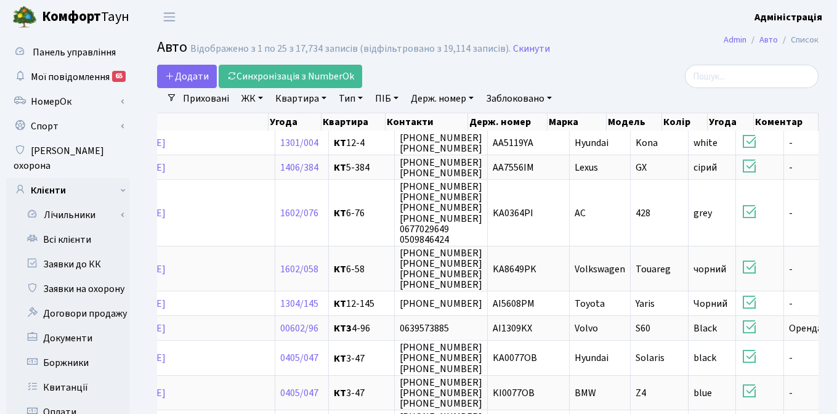
click at [531, 96] on link "Заблоковано" at bounding box center [519, 98] width 76 height 21
click at [510, 154] on link "Так" at bounding box center [530, 154] width 97 height 19
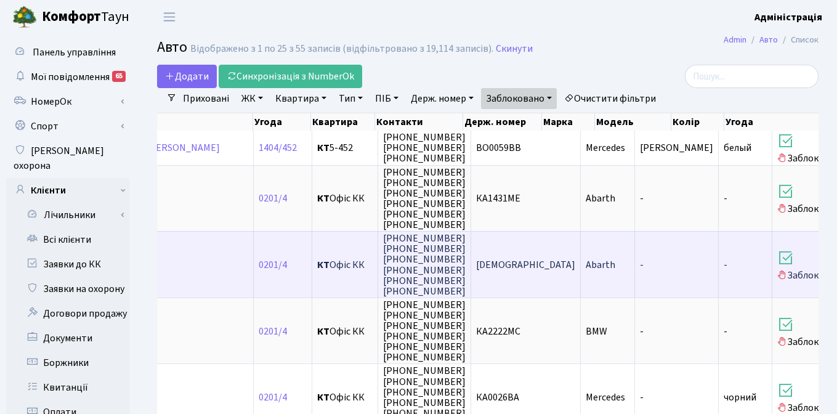
scroll to position [0, 251]
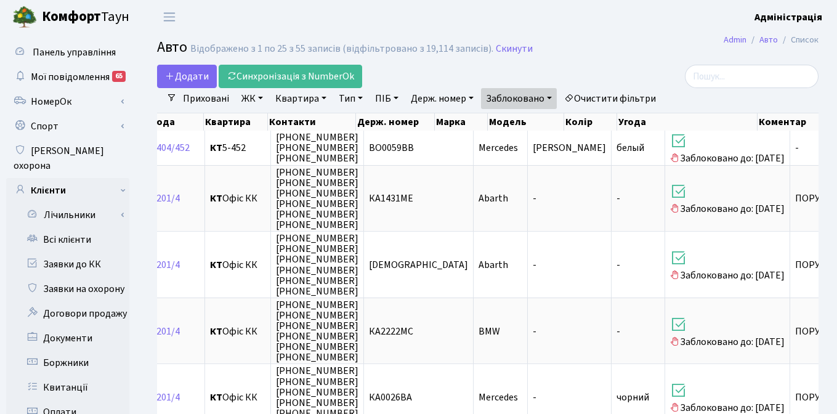
click at [421, 95] on link "Держ. номер" at bounding box center [442, 98] width 73 height 21
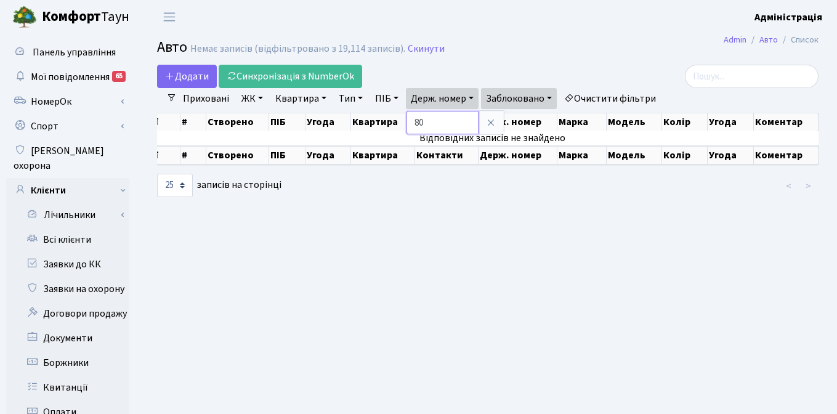
type input "8"
click at [493, 123] on icon at bounding box center [491, 123] width 10 height 10
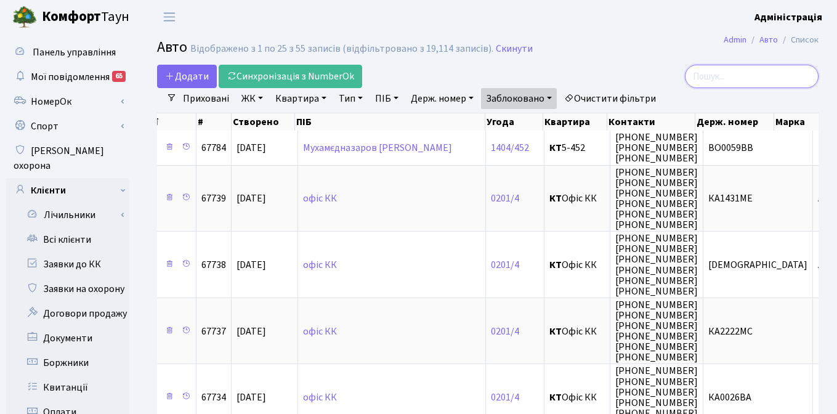
click at [739, 78] on input "search" at bounding box center [752, 76] width 134 height 23
type input "8000"
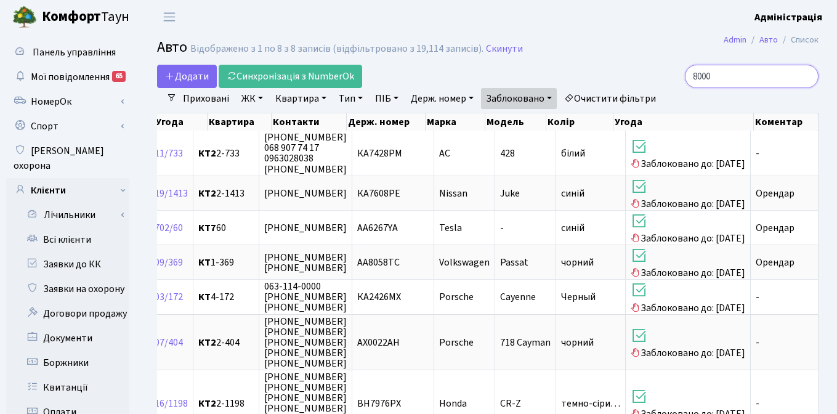
click at [806, 77] on input "8000" at bounding box center [752, 76] width 134 height 23
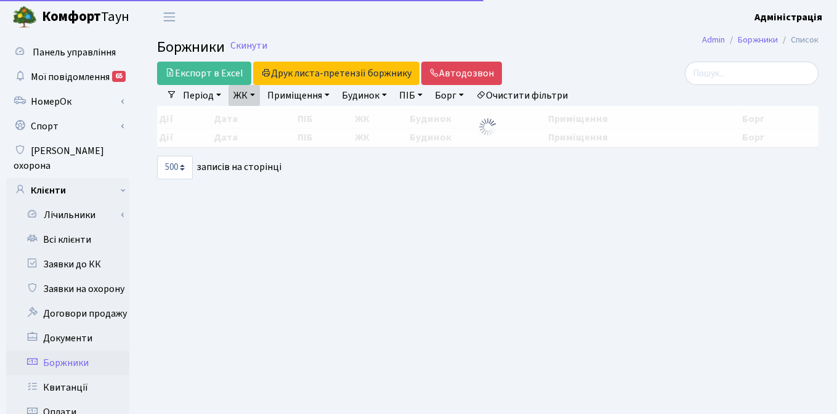
select select "500"
